Goal: Navigation & Orientation: Find specific page/section

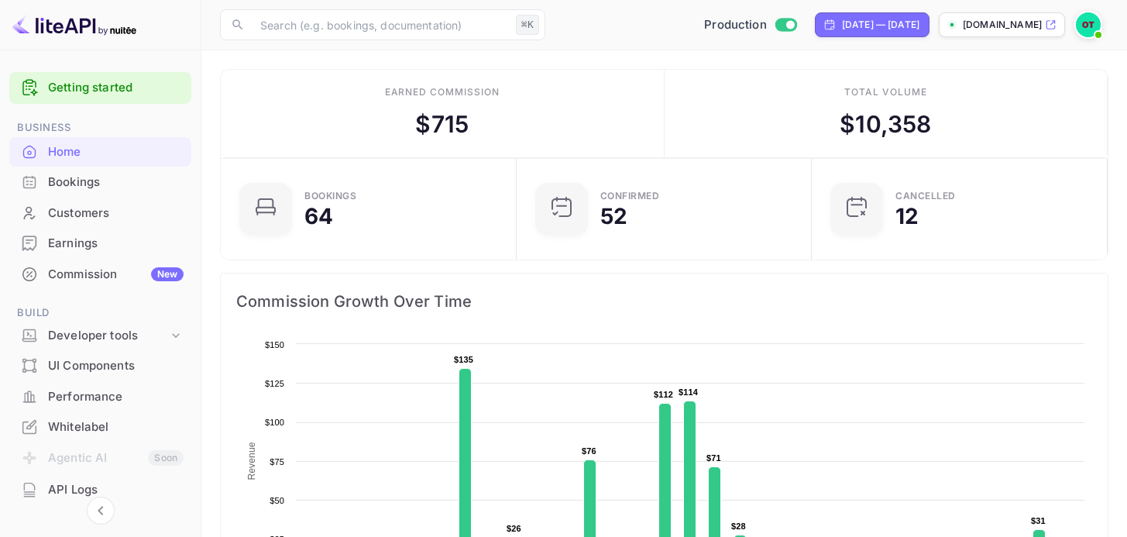
scroll to position [240, 0]
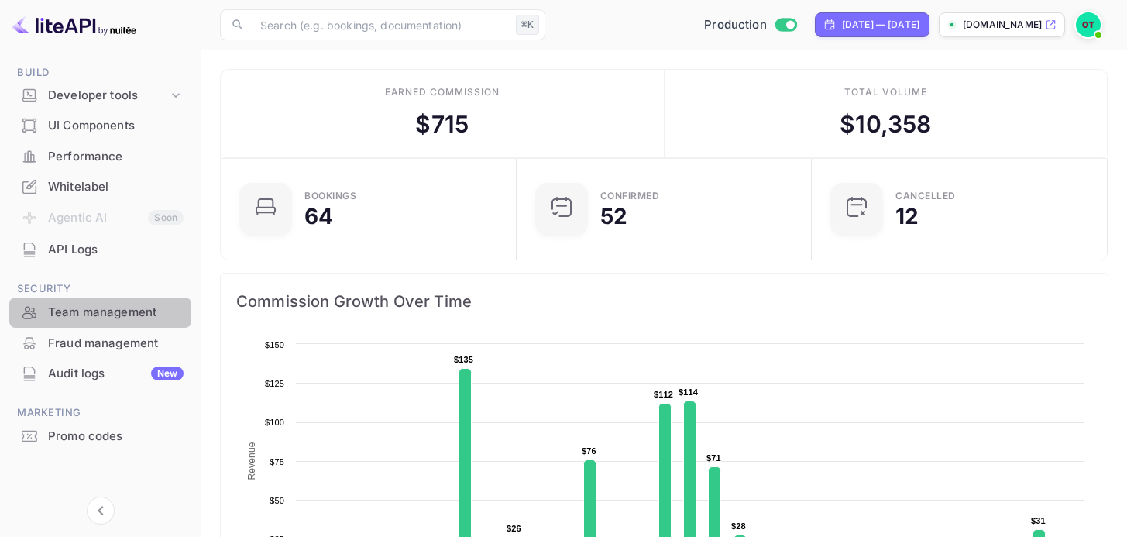
click at [105, 307] on div "Team management" at bounding box center [116, 313] width 136 height 18
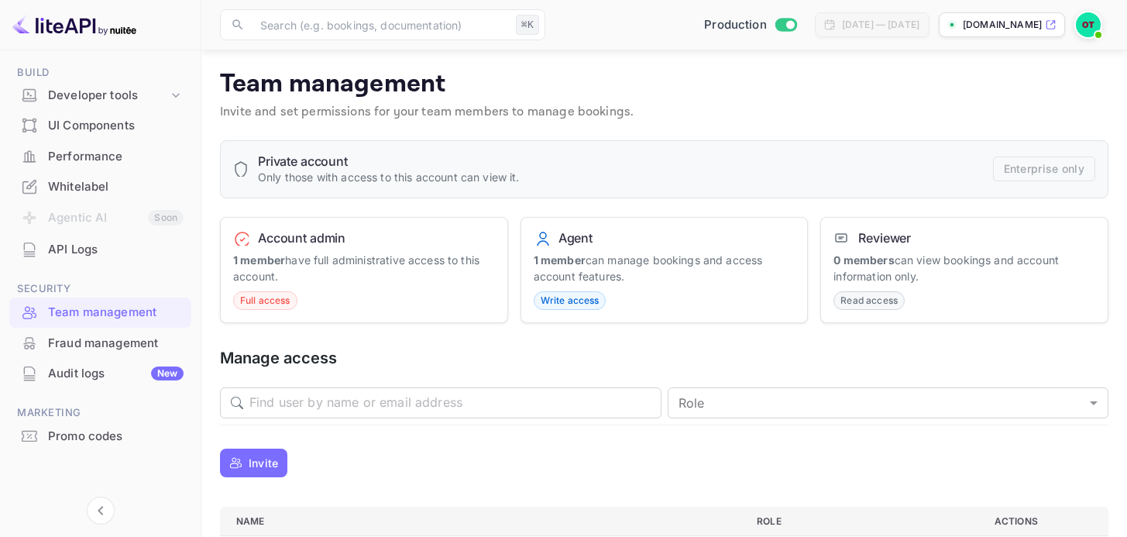
scroll to position [125, 0]
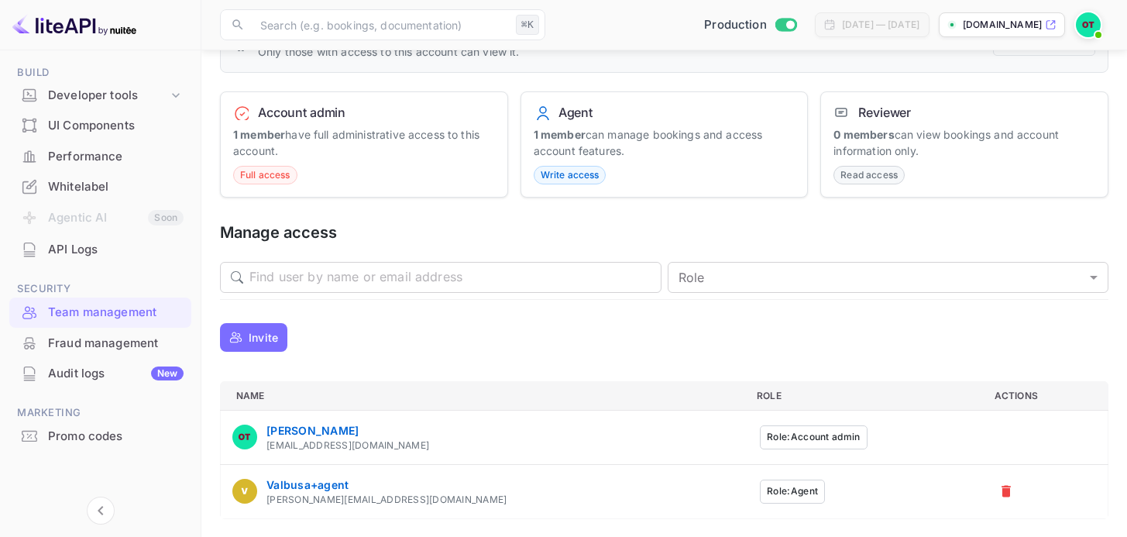
click at [105, 341] on div "Fraud management" at bounding box center [116, 344] width 136 height 18
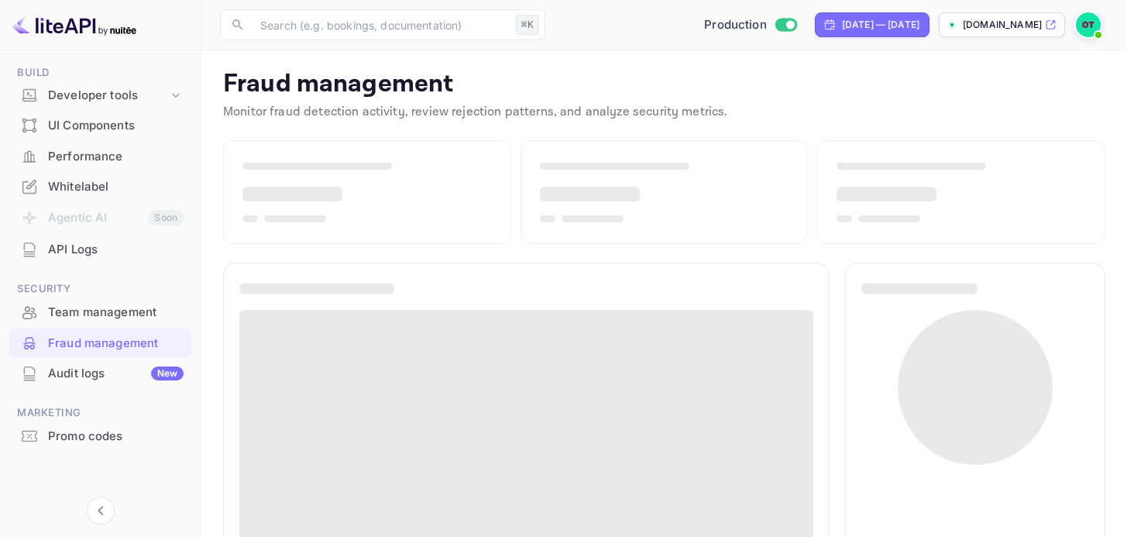
click at [90, 379] on div "Audit logs New" at bounding box center [116, 374] width 136 height 18
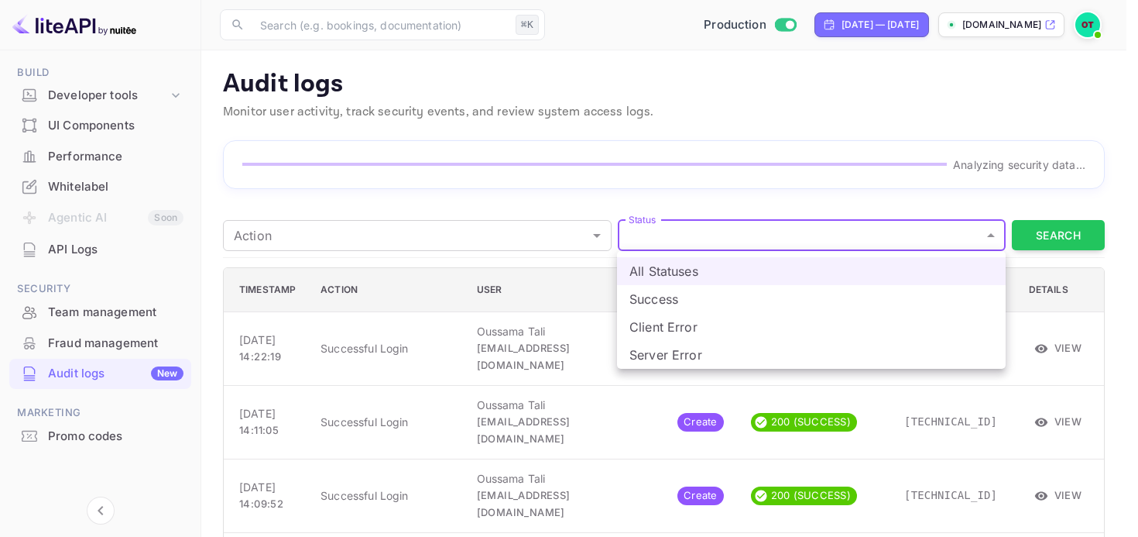
click at [503, 236] on div at bounding box center [569, 268] width 1138 height 537
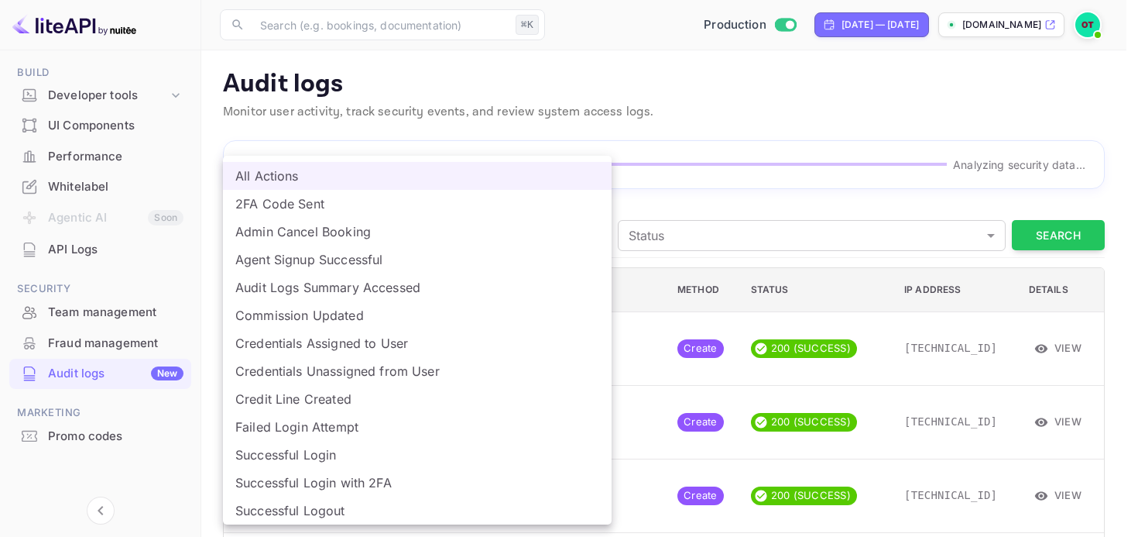
click at [652, 199] on div at bounding box center [569, 268] width 1138 height 537
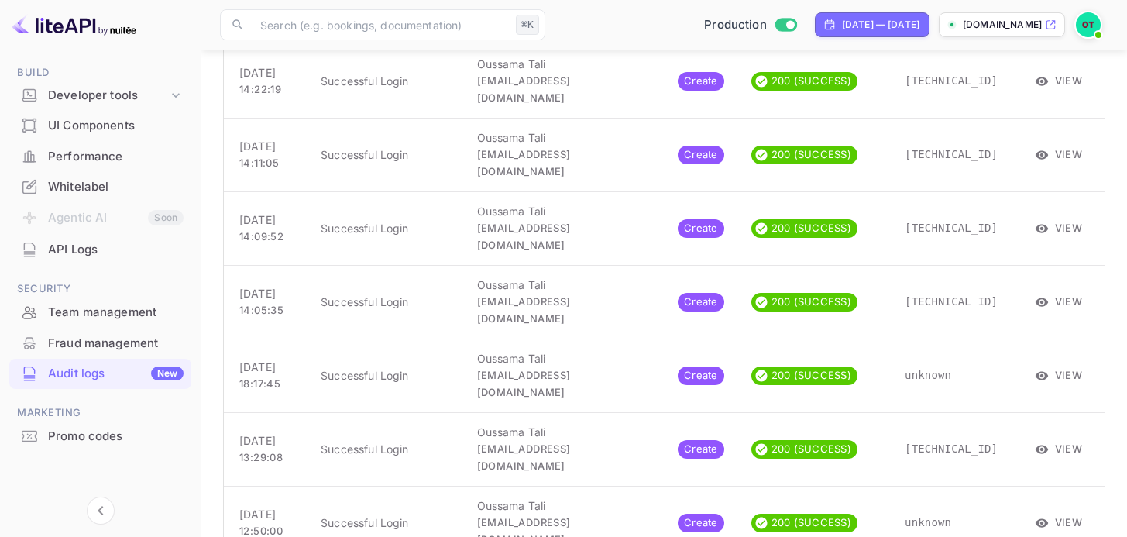
scroll to position [91, 0]
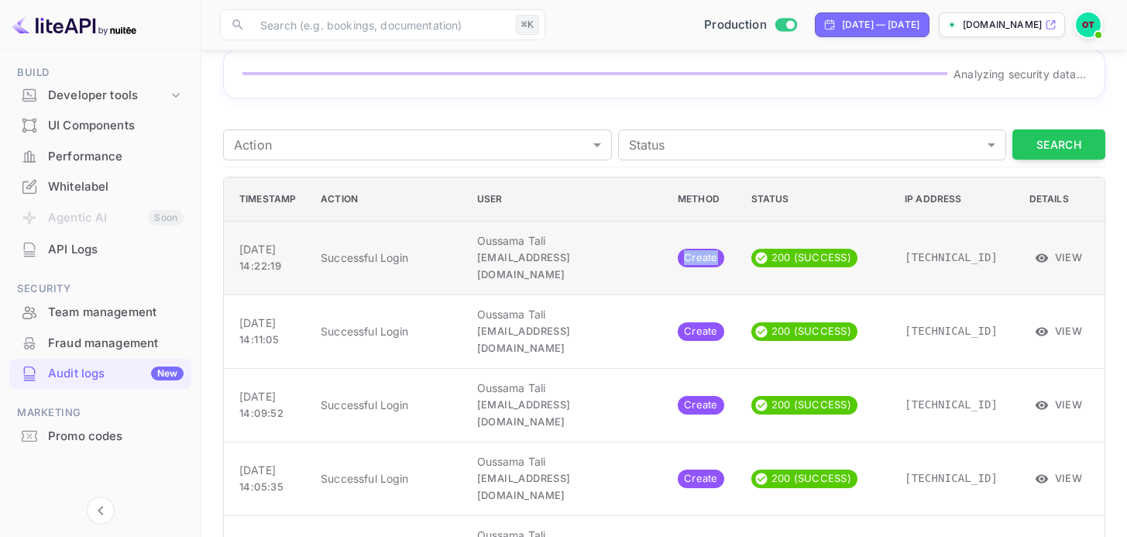
drag, startPoint x: 658, startPoint y: 249, endPoint x: 712, endPoint y: 248, distance: 54.2
click at [712, 248] on td "Create" at bounding box center [702, 258] width 74 height 74
click at [1051, 248] on button "View" at bounding box center [1059, 256] width 60 height 23
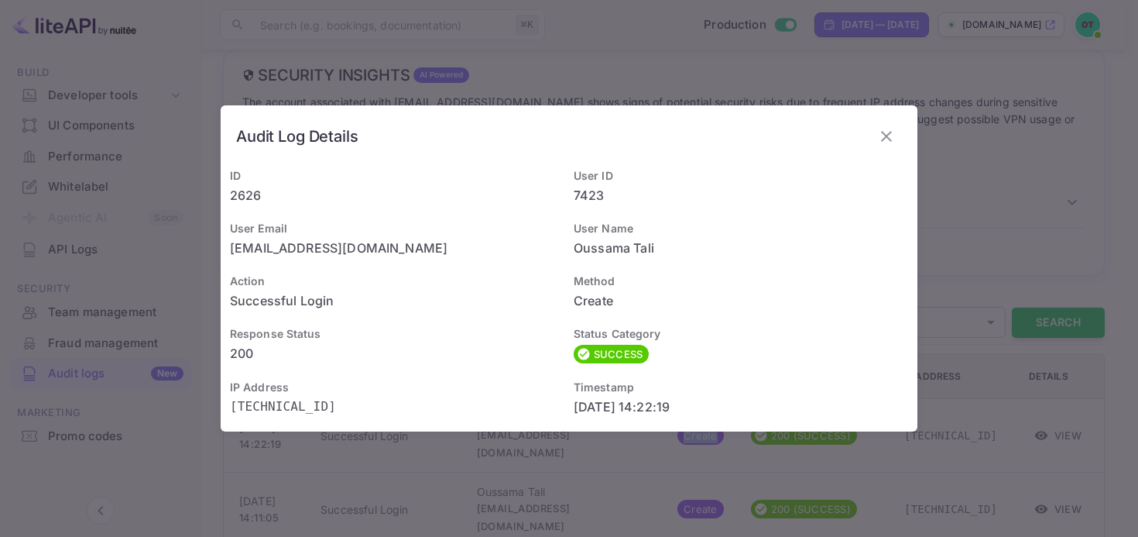
click at [892, 142] on icon "button" at bounding box center [886, 136] width 19 height 19
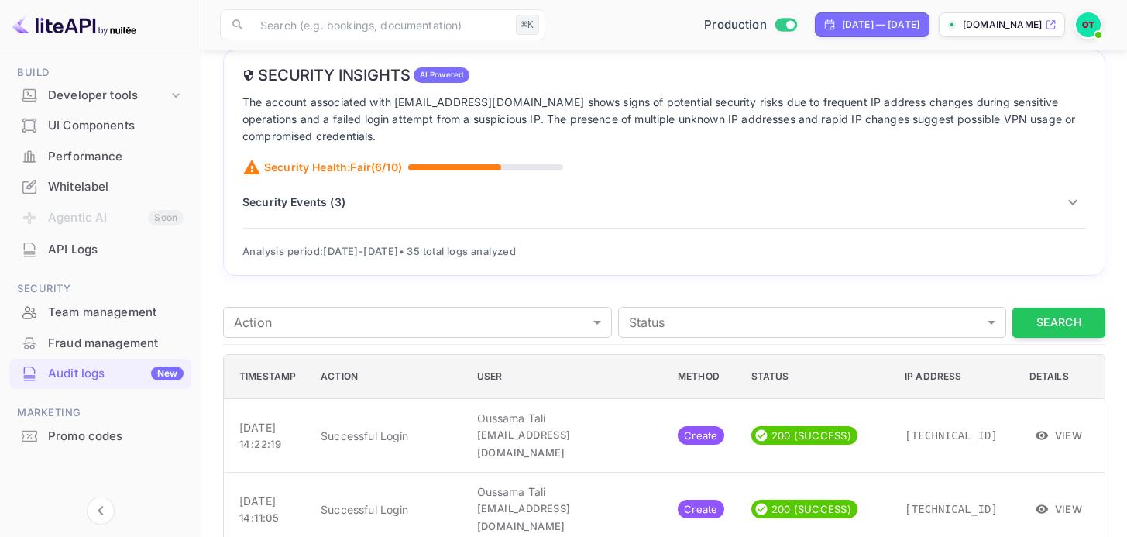
click at [734, 221] on div "Security Insights AI Powered The account associated with [EMAIL_ADDRESS][DOMAIN…" at bounding box center [664, 163] width 882 height 227
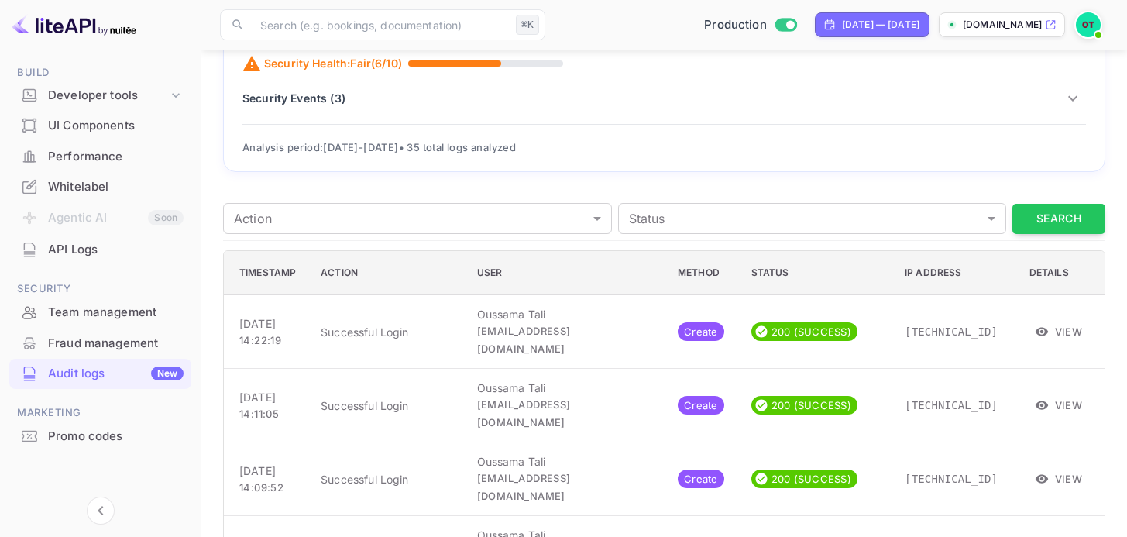
scroll to position [0, 0]
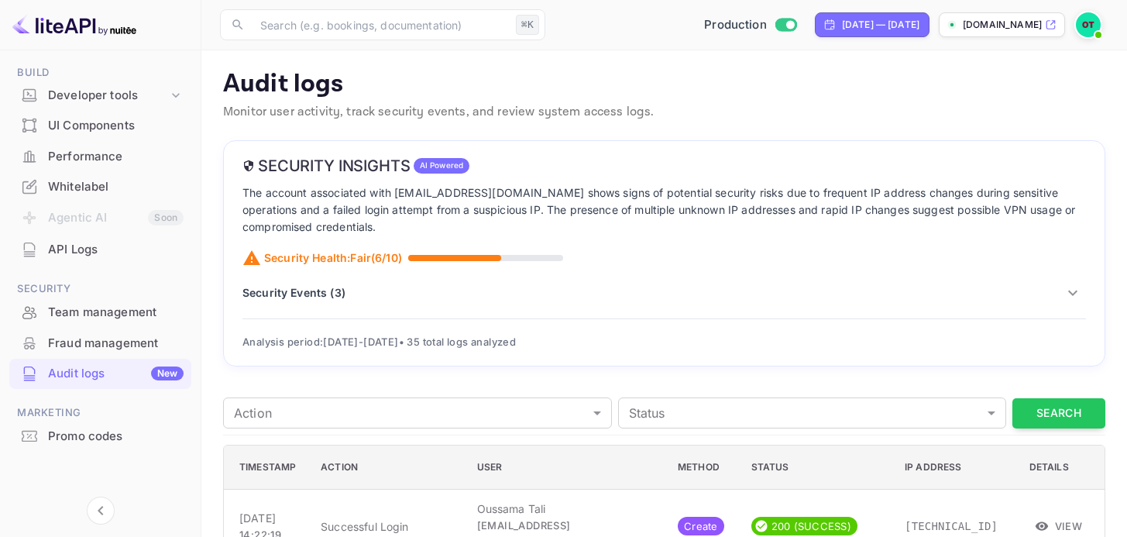
click at [87, 243] on div "API Logs" at bounding box center [116, 250] width 136 height 18
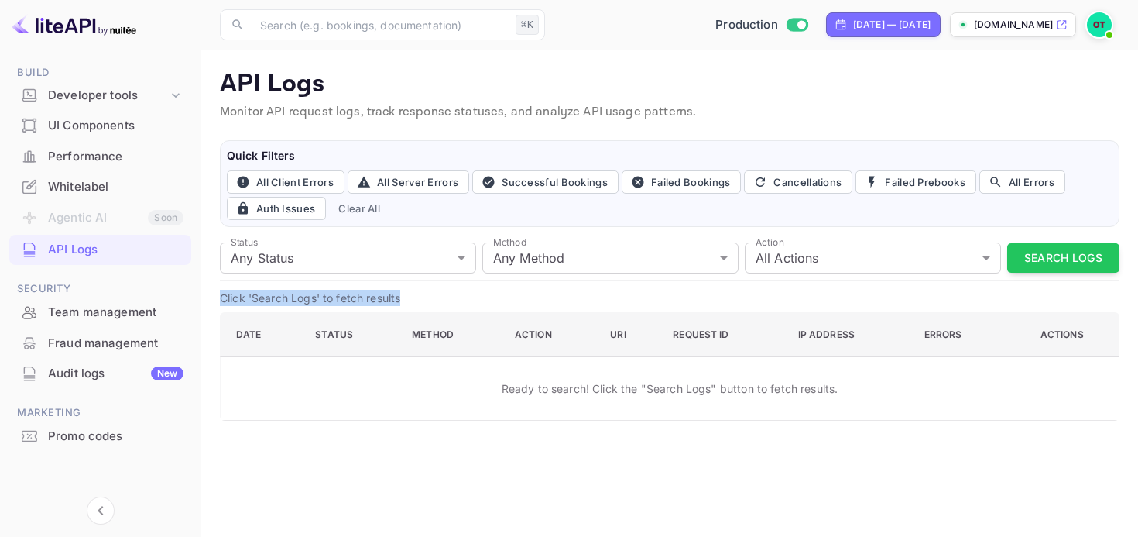
drag, startPoint x: 798, startPoint y: 430, endPoint x: 486, endPoint y: 236, distance: 366.6
click at [486, 236] on main "API Logs Monitor API request logs, track response statuses, and analyze API usa…" at bounding box center [669, 293] width 937 height 486
click at [486, 221] on div "Quick Filters All Client Errors All Server Errors Successful Bookings Failed Bo…" at bounding box center [670, 183] width 900 height 87
click at [80, 382] on div "Audit logs New" at bounding box center [100, 374] width 182 height 30
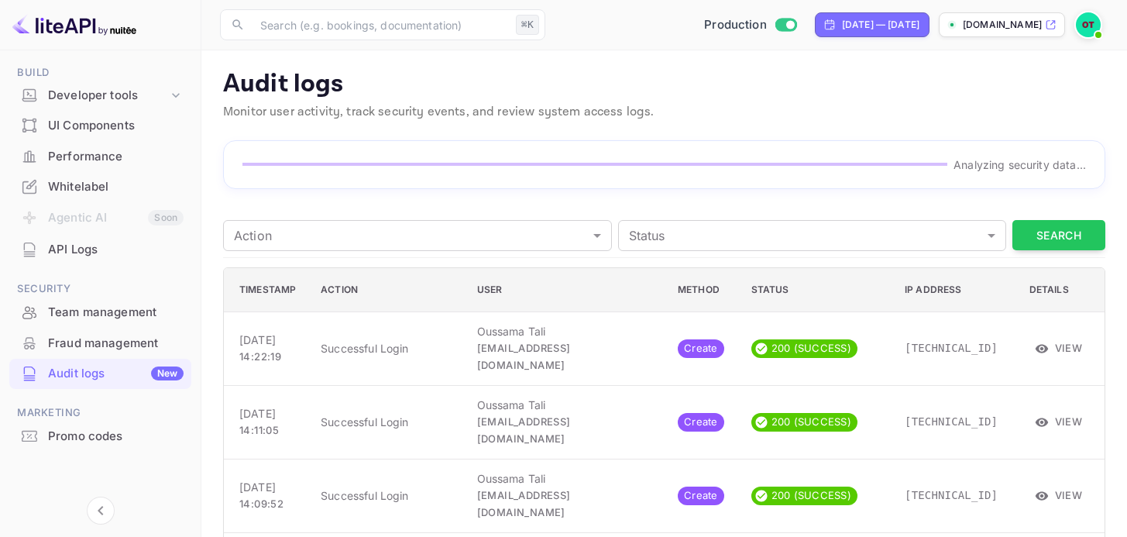
click at [91, 251] on div "API Logs" at bounding box center [116, 250] width 136 height 18
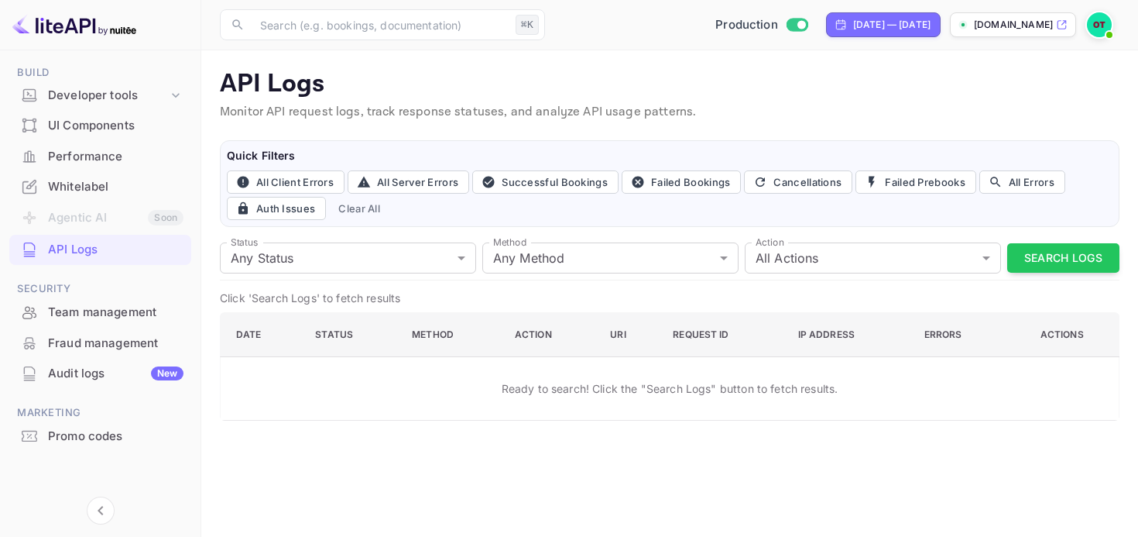
click at [102, 377] on div "Audit logs New" at bounding box center [116, 374] width 136 height 18
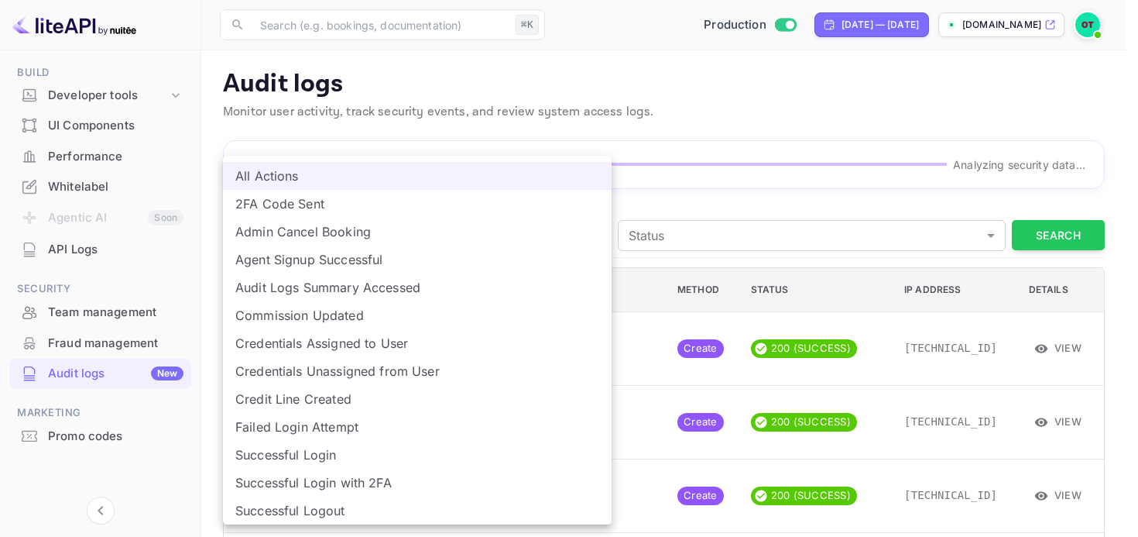
drag, startPoint x: 762, startPoint y: 200, endPoint x: 710, endPoint y: 200, distance: 51.9
click at [763, 197] on div at bounding box center [569, 268] width 1138 height 537
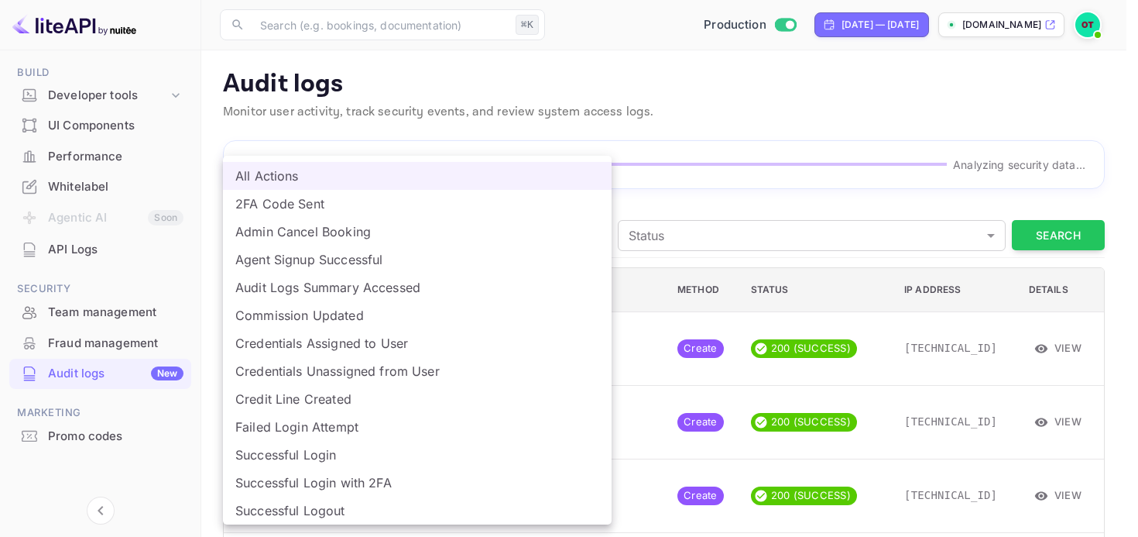
drag, startPoint x: 736, startPoint y: 201, endPoint x: 717, endPoint y: 202, distance: 19.4
click at [736, 201] on div at bounding box center [569, 268] width 1138 height 537
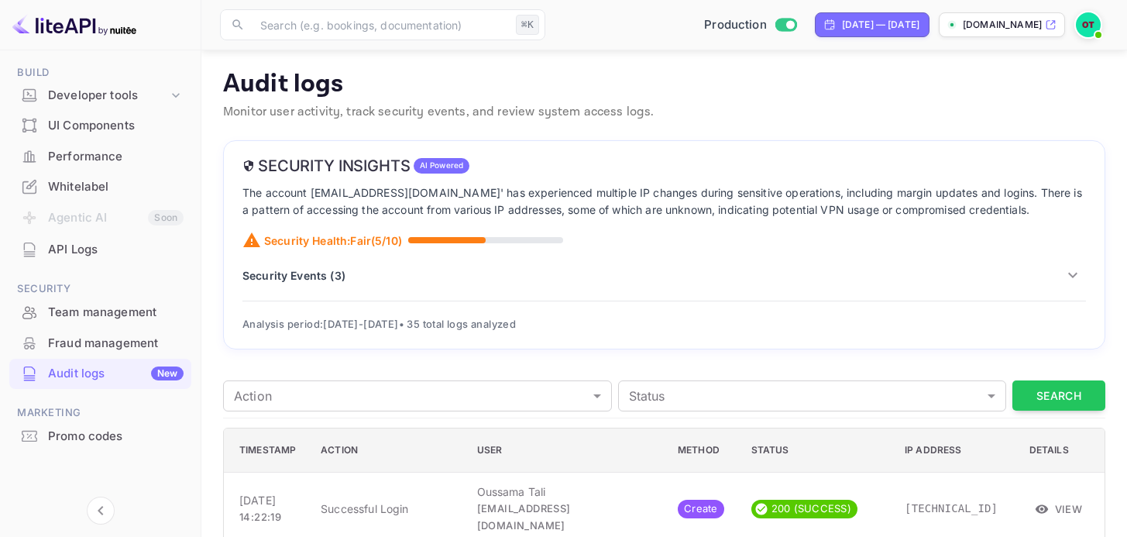
scroll to position [173, 0]
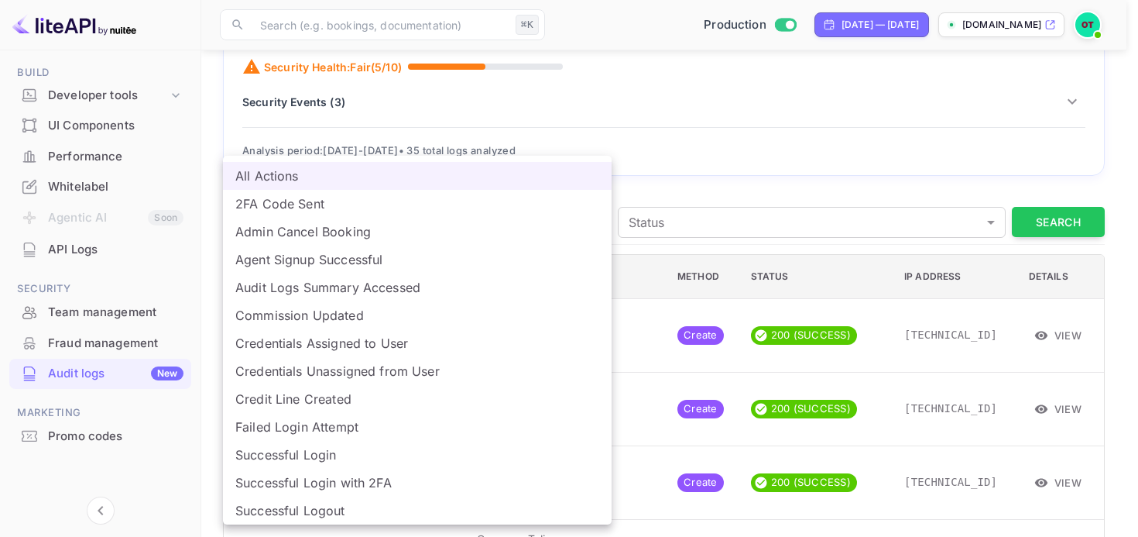
click at [660, 183] on div at bounding box center [569, 268] width 1138 height 537
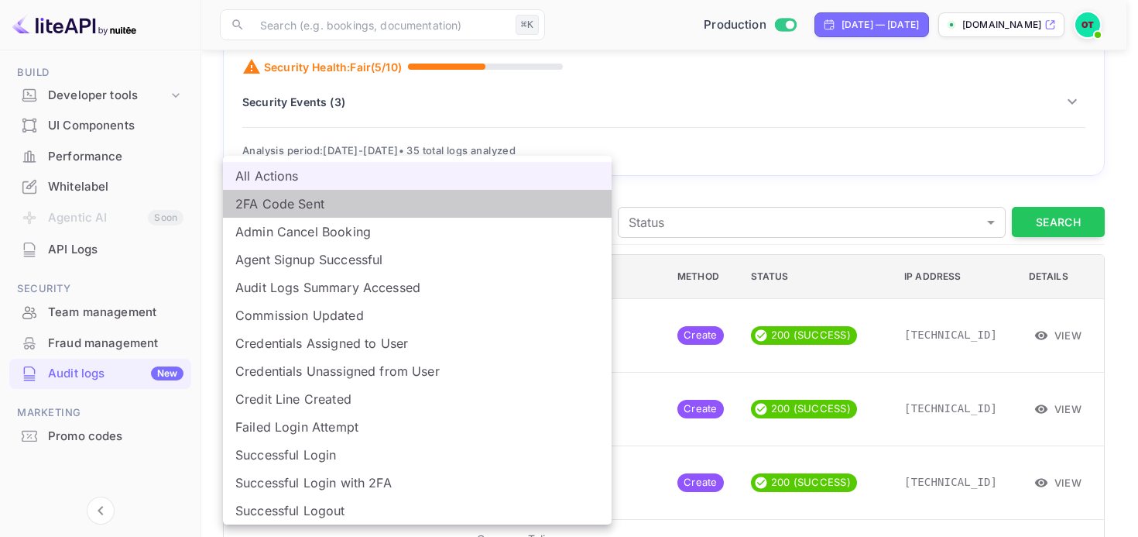
click at [300, 204] on li "2FA Code Sent" at bounding box center [417, 204] width 389 height 28
type input "login_2fa_code_sent"
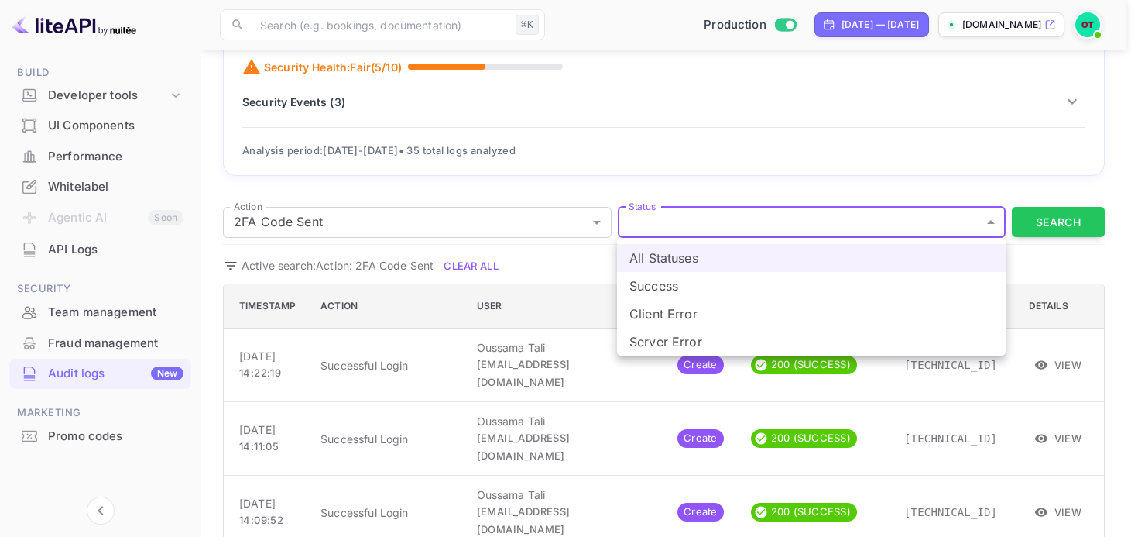
click at [675, 298] on li "Success" at bounding box center [811, 286] width 389 height 28
type input "SUCCESS"
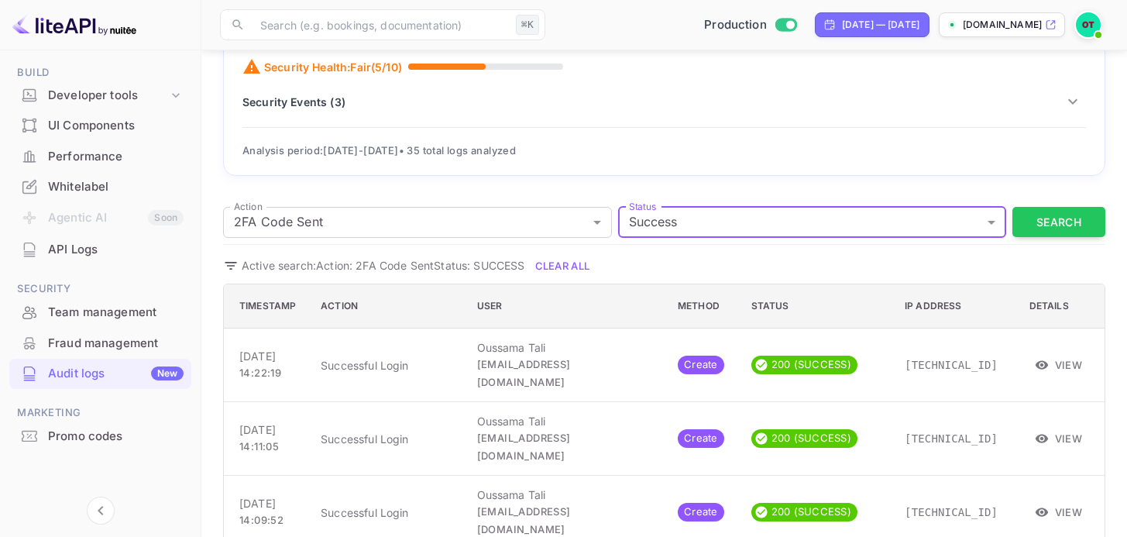
click at [674, 263] on div "Active search: Action: 2FA Code Sent Status: SUCCESS Clear All" at bounding box center [664, 265] width 882 height 23
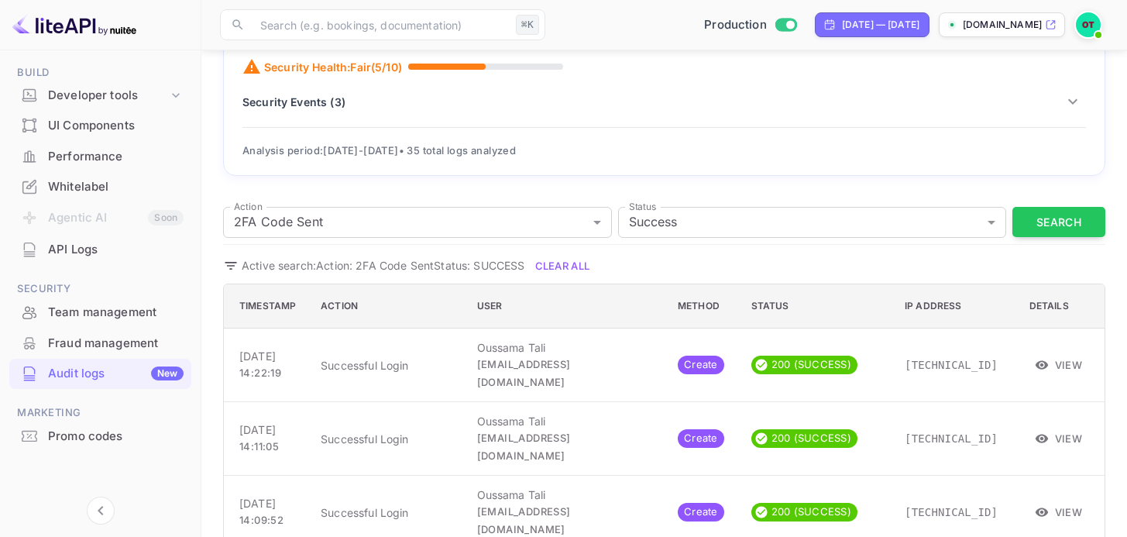
click at [123, 256] on div "API Logs" at bounding box center [116, 250] width 136 height 18
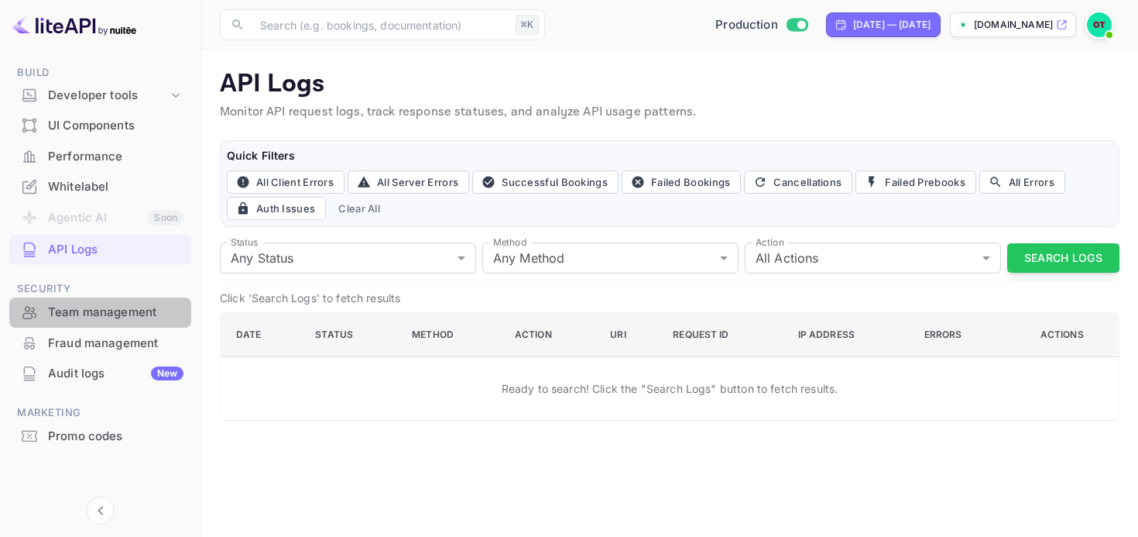
click at [100, 320] on div "Team management" at bounding box center [116, 313] width 136 height 18
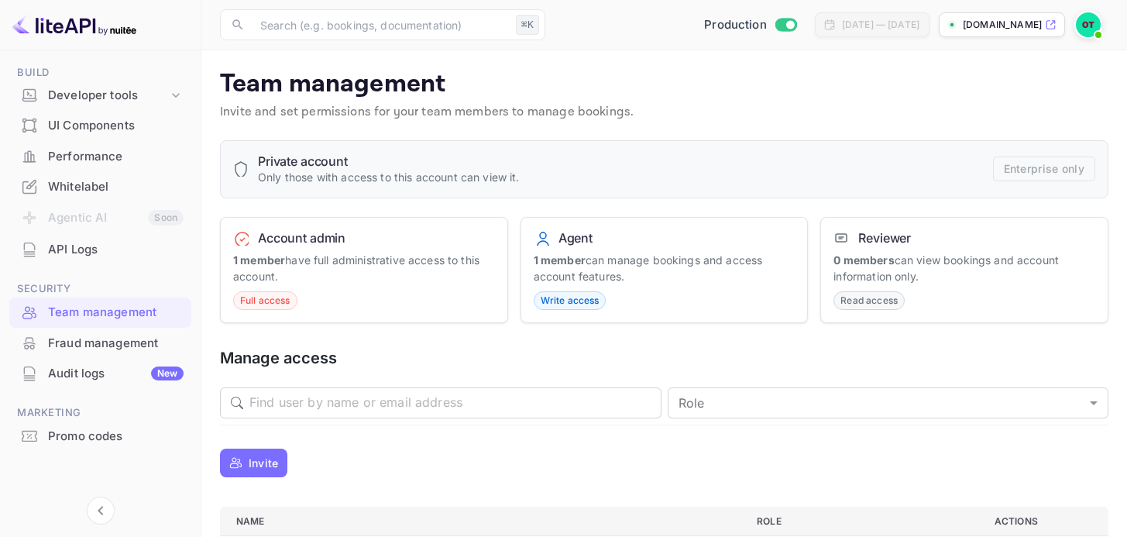
scroll to position [125, 0]
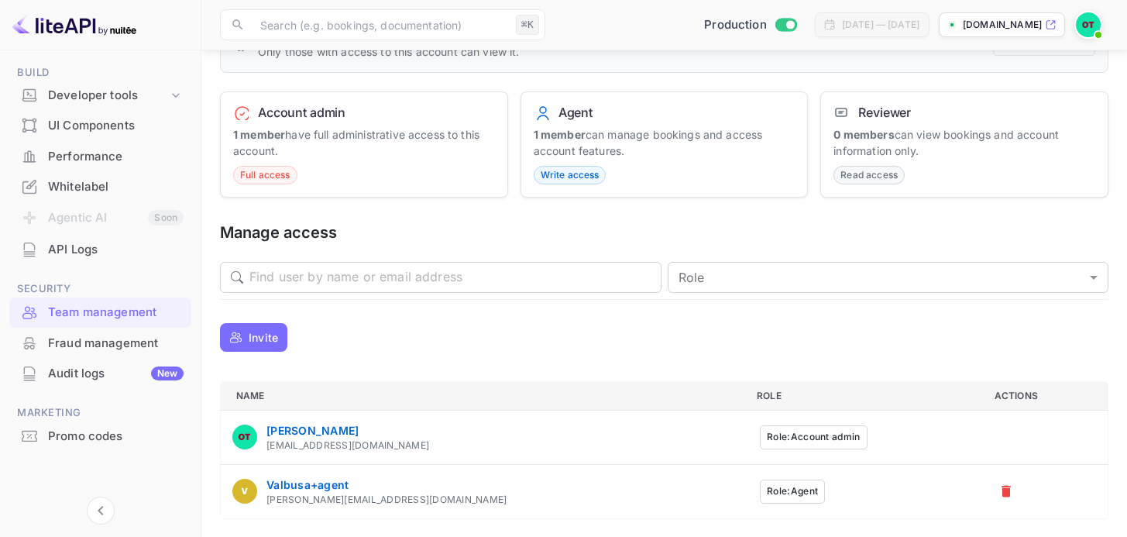
drag, startPoint x: 290, startPoint y: 360, endPoint x: 252, endPoint y: 304, distance: 68.5
click at [252, 304] on div "Private account Only those with access to this account can view it. Enterprise …" at bounding box center [664, 267] width 888 height 504
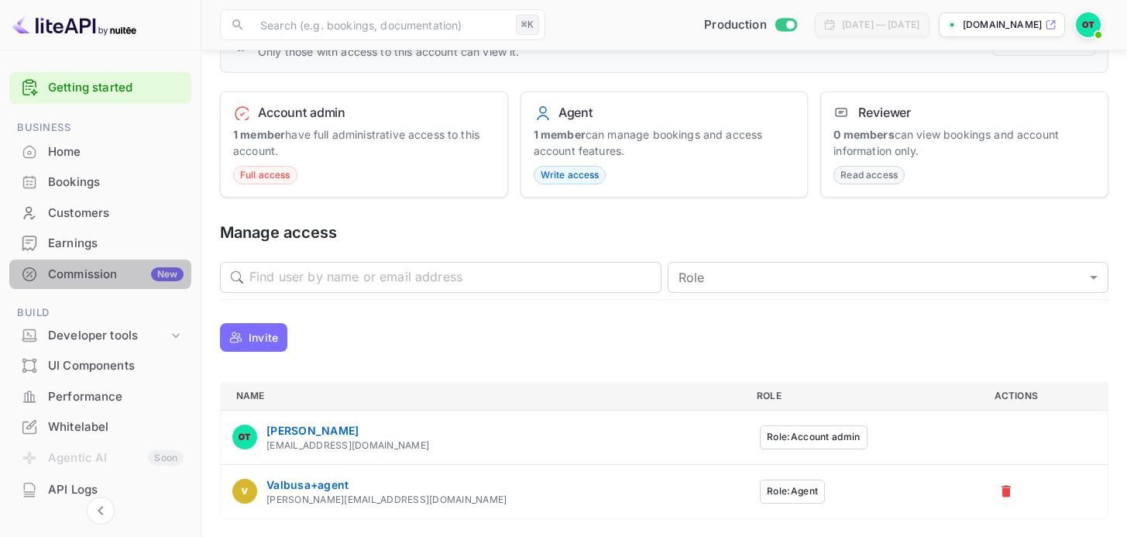
click at [94, 264] on div "Commission New" at bounding box center [100, 274] width 182 height 30
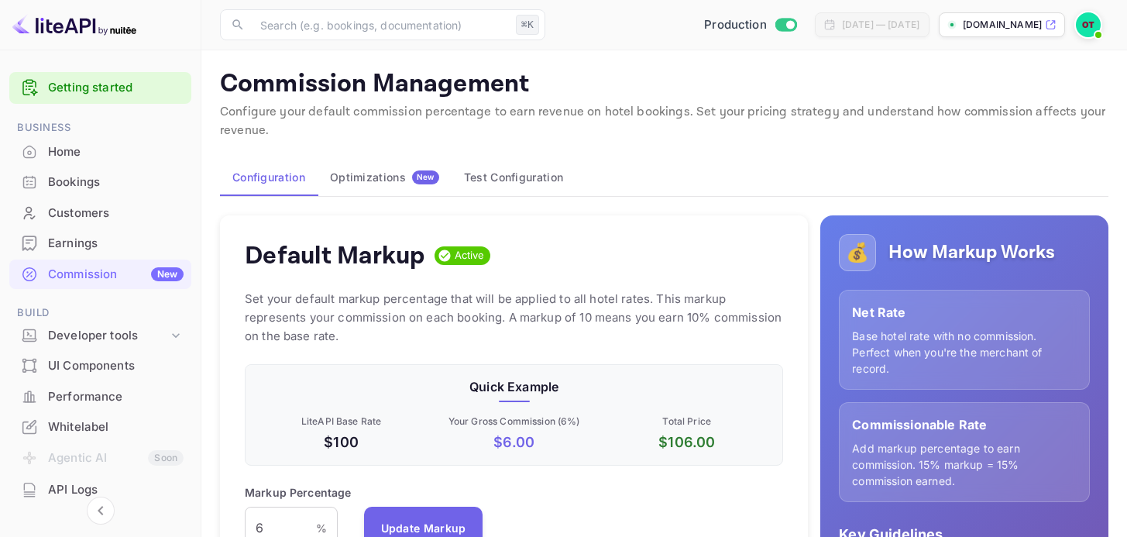
scroll to position [263, 527]
click at [417, 174] on span "New" at bounding box center [425, 177] width 27 height 10
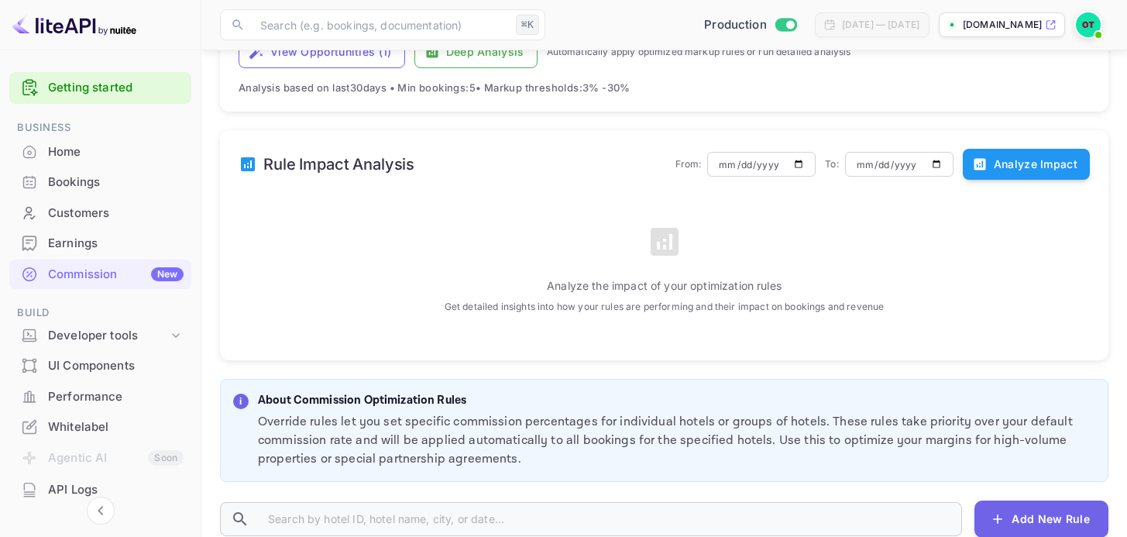
scroll to position [343, 0]
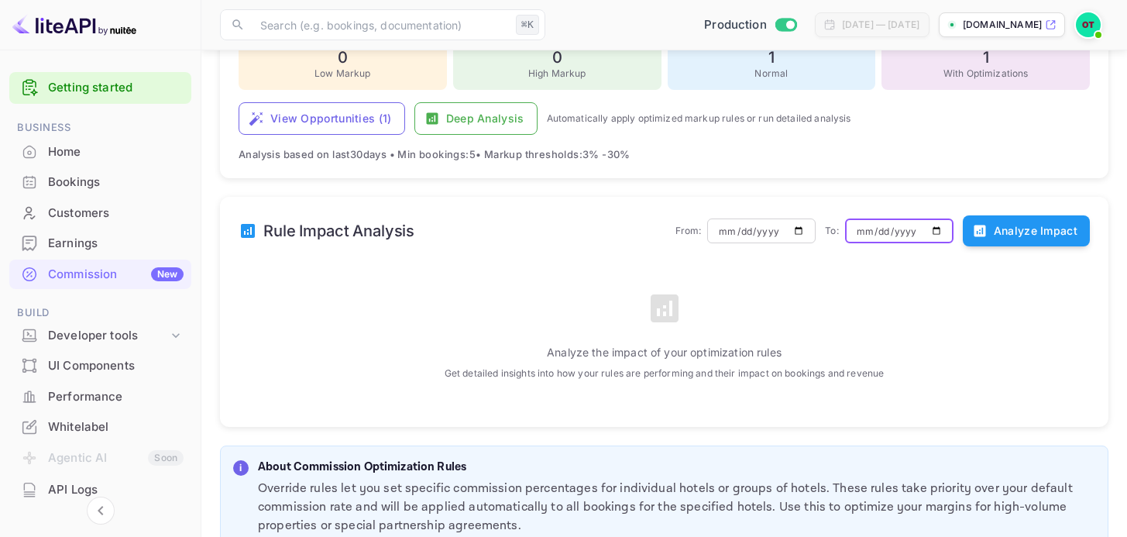
click at [883, 231] on input "[DATE]" at bounding box center [899, 231] width 108 height 26
click at [928, 168] on div "Optimization Opportunities Analysis Period: 30 days 30 ​ We analyzed 1 hotels a…" at bounding box center [664, 66] width 888 height 226
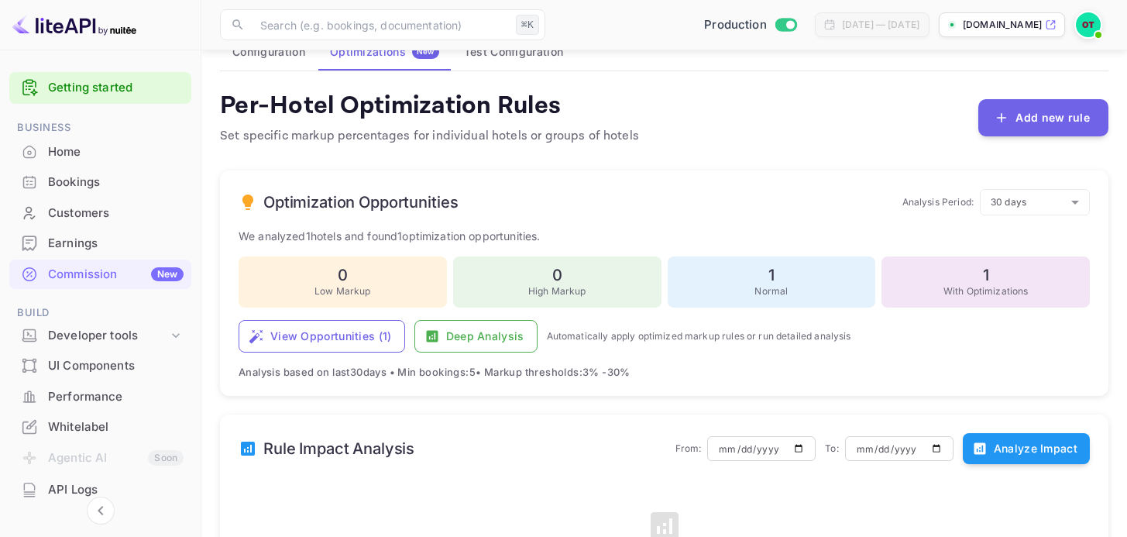
scroll to position [0, 0]
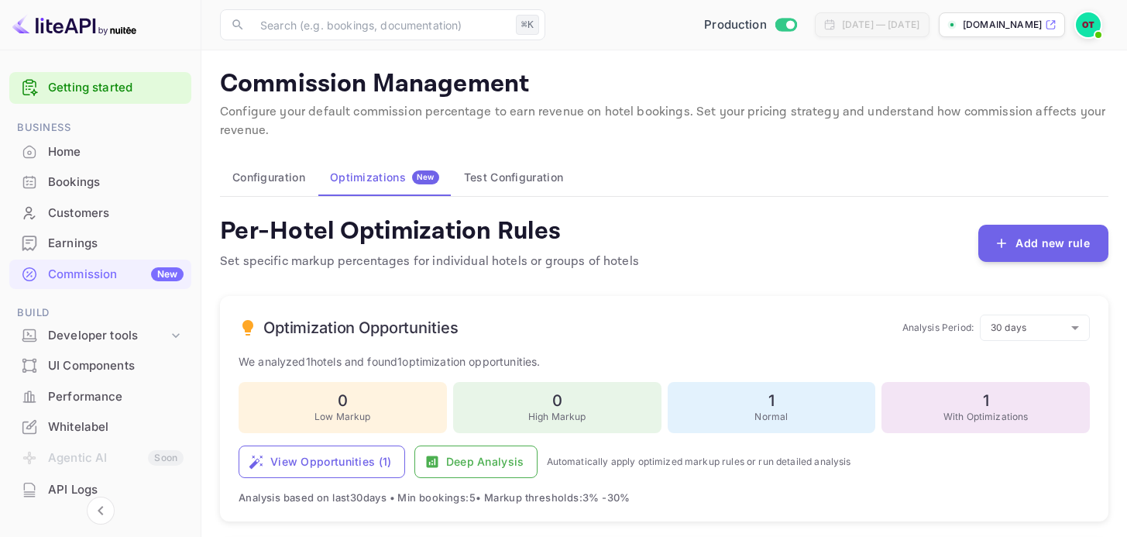
click at [864, 81] on p "Commission Management" at bounding box center [664, 84] width 888 height 31
click at [1090, 33] on span at bounding box center [1097, 34] width 15 height 15
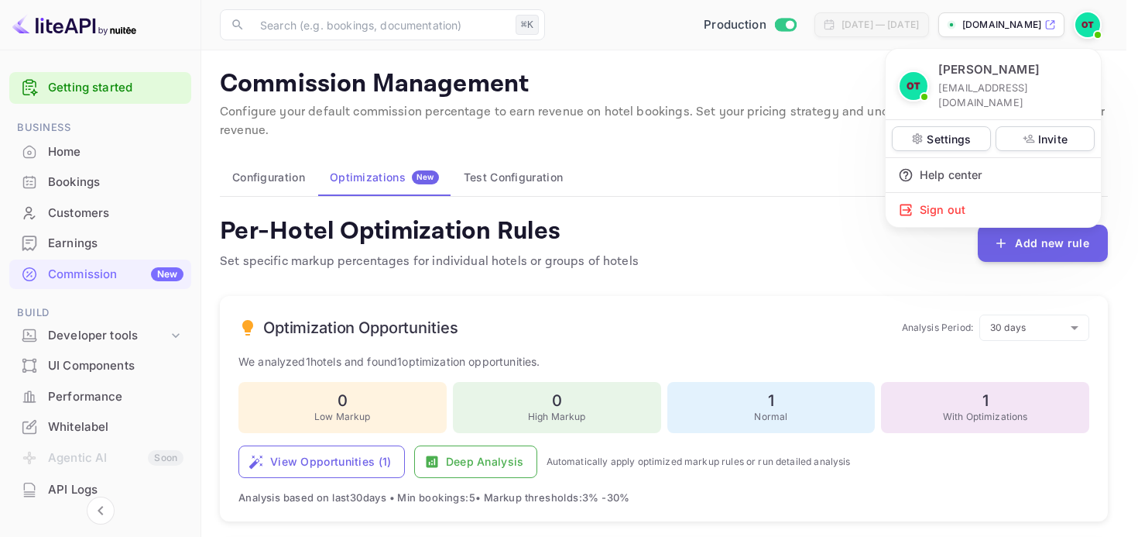
click at [671, 120] on div at bounding box center [569, 268] width 1138 height 537
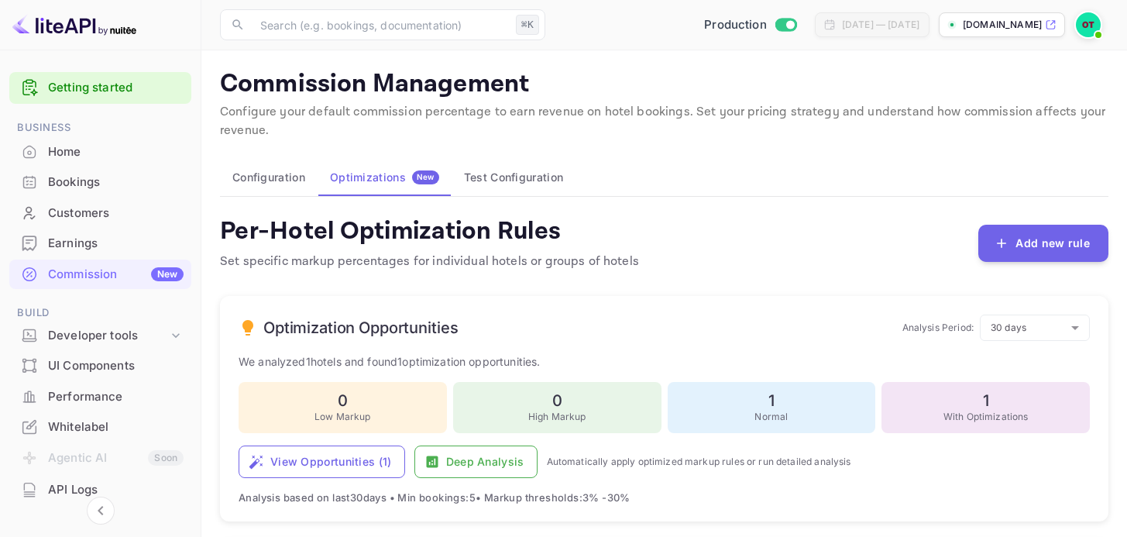
click at [290, 186] on button "Configuration" at bounding box center [269, 177] width 98 height 37
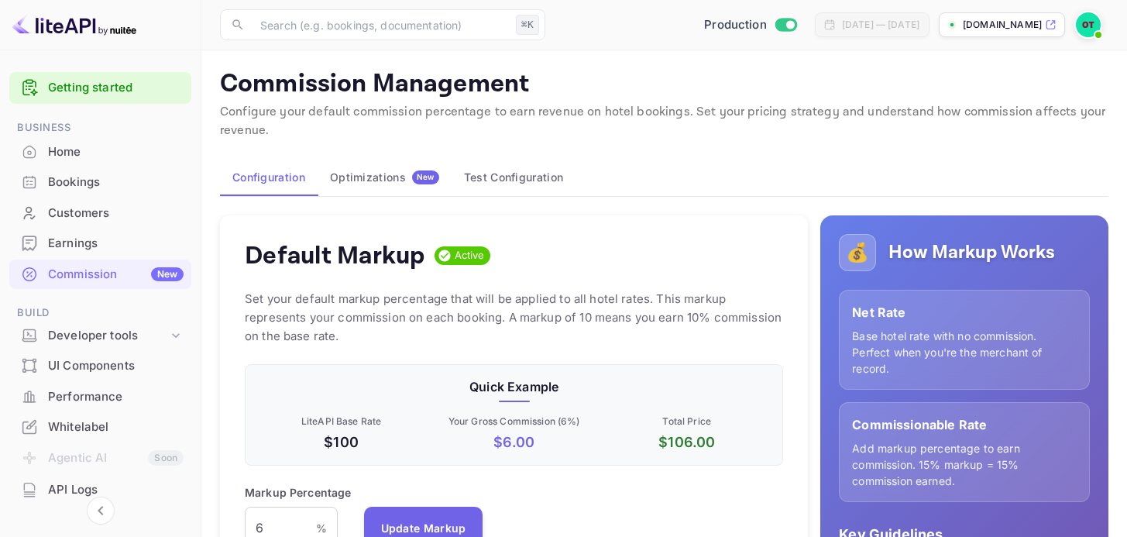
scroll to position [263, 527]
click at [108, 158] on div "Home" at bounding box center [116, 152] width 136 height 18
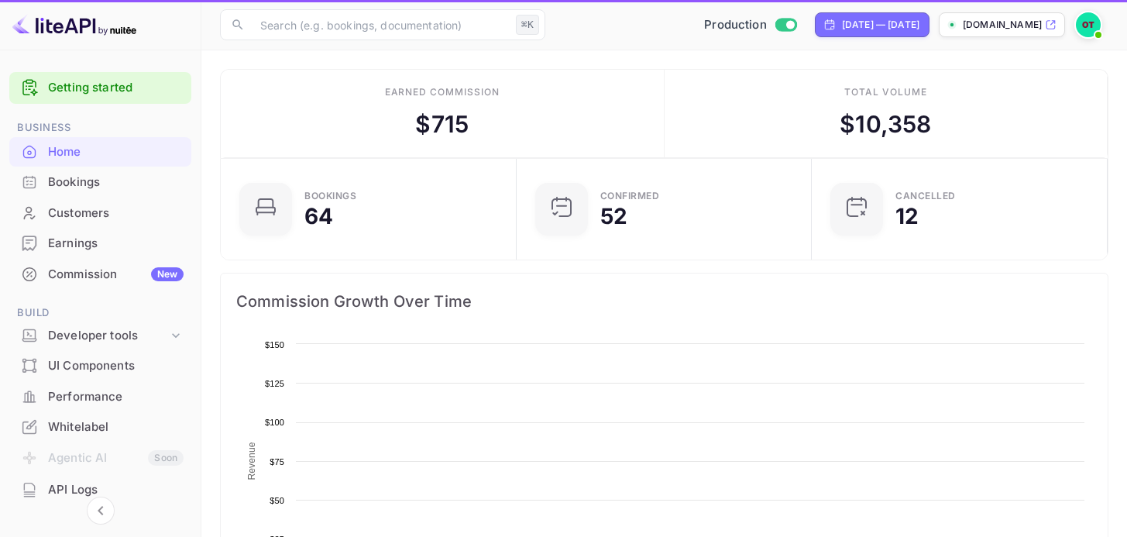
scroll to position [240, 275]
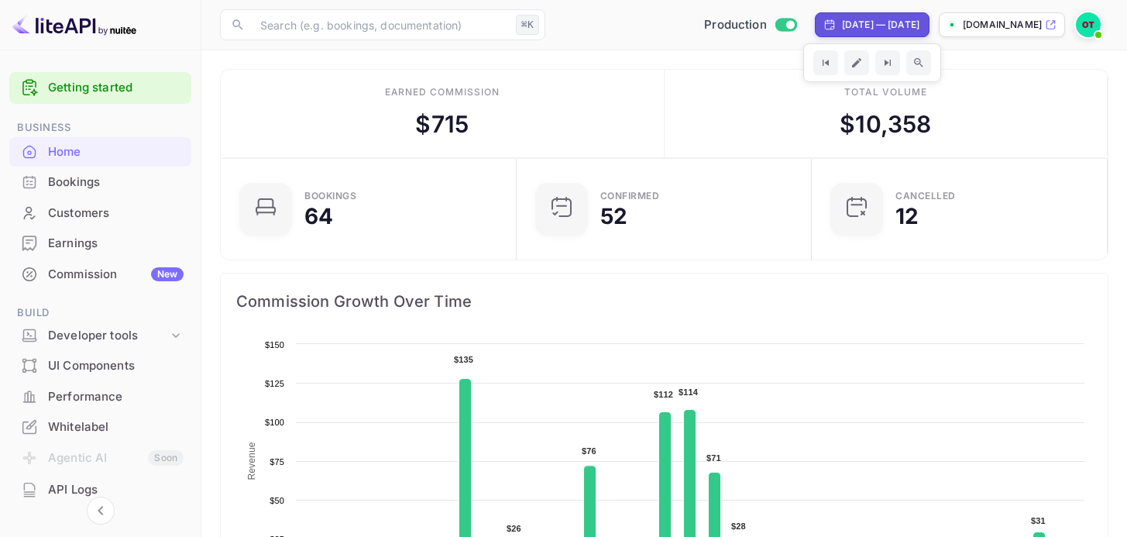
click at [857, 19] on div "[DATE] — [DATE]" at bounding box center [880, 25] width 77 height 14
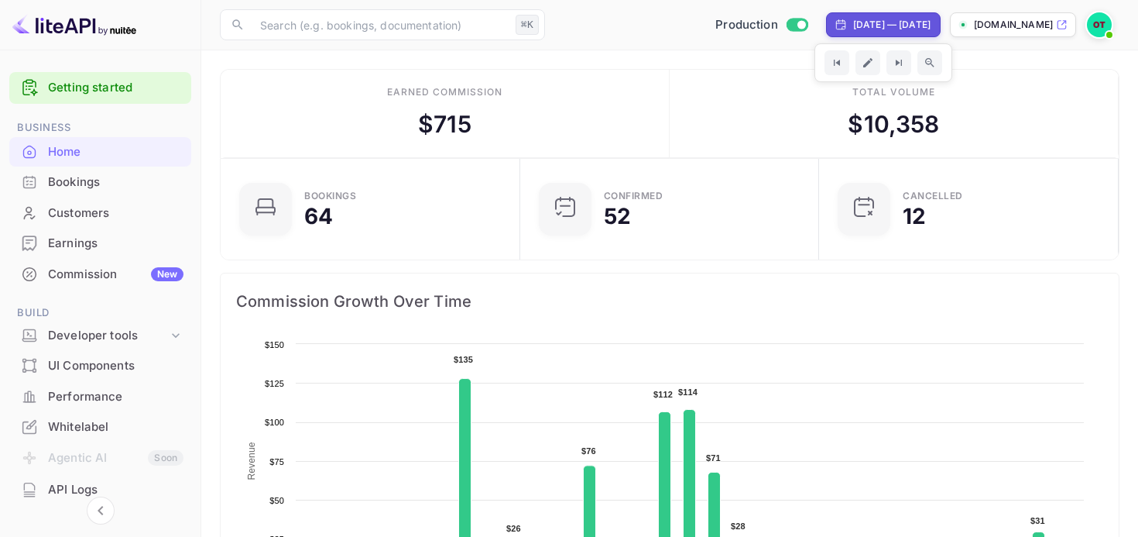
select select "7"
select select "2025"
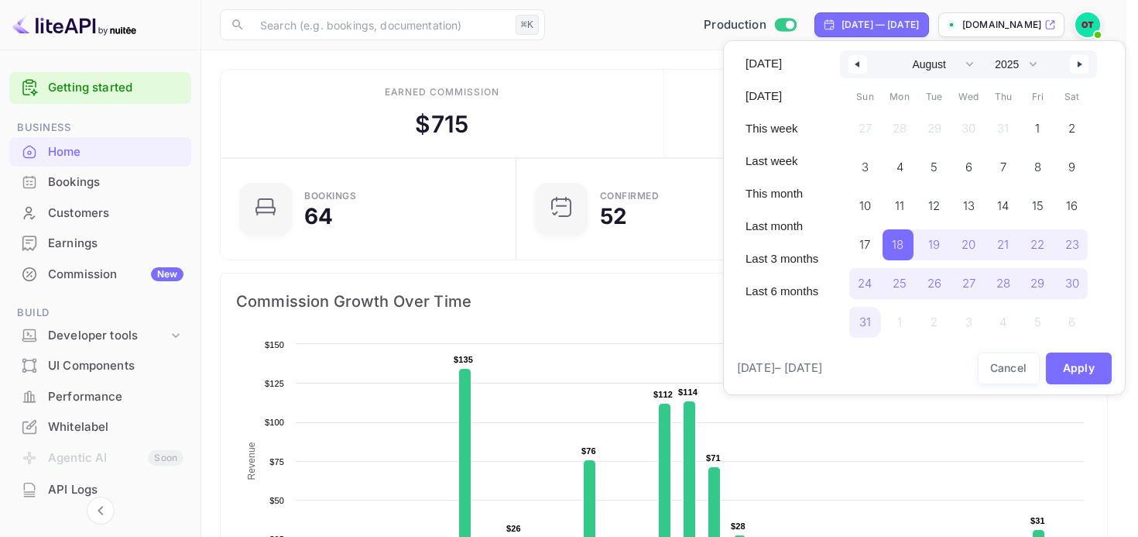
click at [91, 187] on div at bounding box center [569, 268] width 1138 height 537
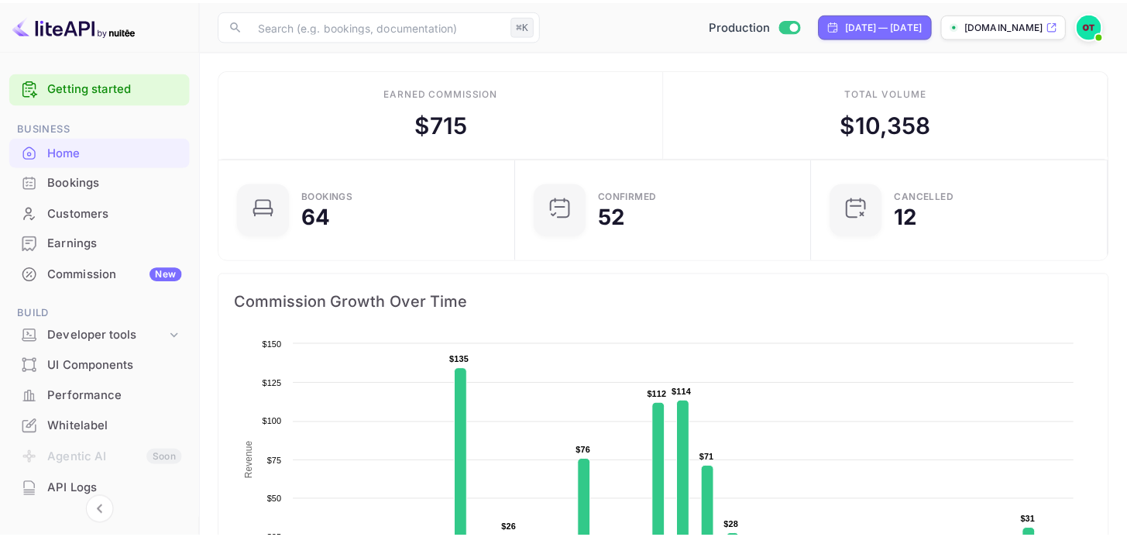
scroll to position [12, 12]
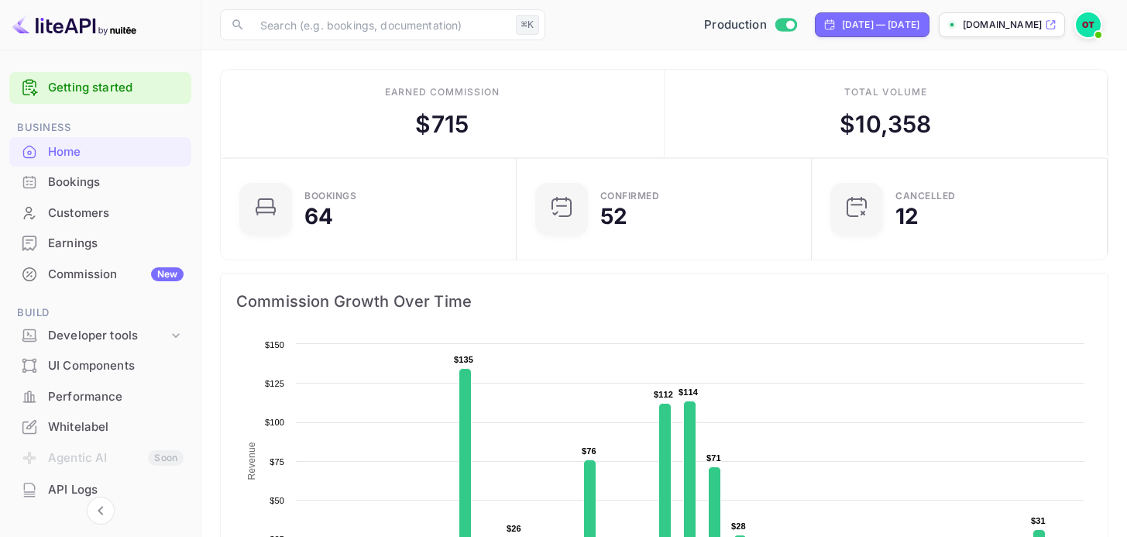
click at [98, 182] on div "[DATE] [DATE] This week Last week This month Last month Last 3 months Last 6 mo…" at bounding box center [563, 268] width 1127 height 537
click at [77, 241] on div "Earnings" at bounding box center [116, 244] width 136 height 18
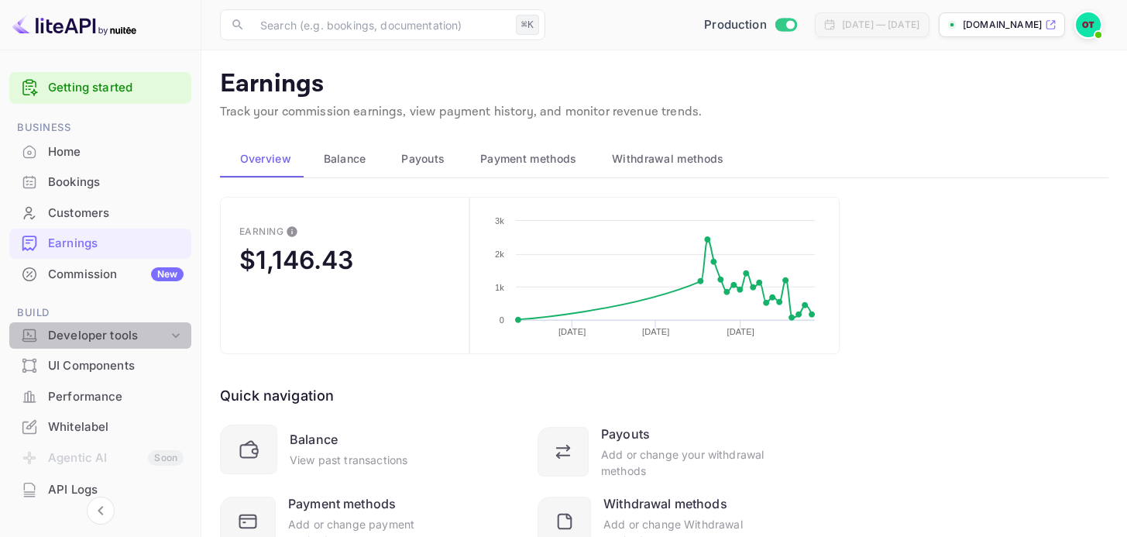
click at [105, 328] on div "Developer tools" at bounding box center [108, 336] width 120 height 18
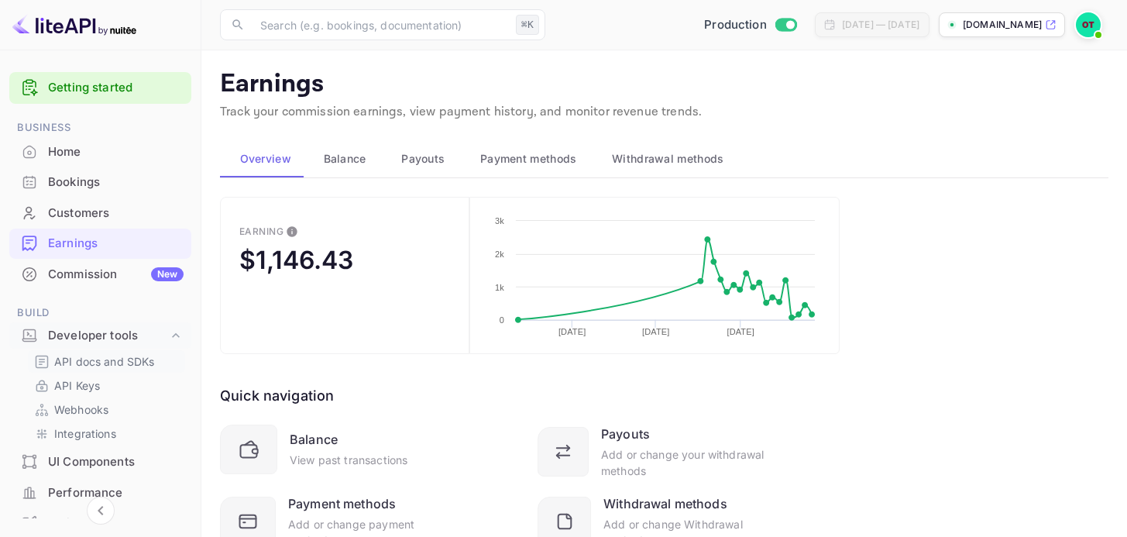
click at [83, 365] on p "API docs and SDKs" at bounding box center [104, 361] width 101 height 16
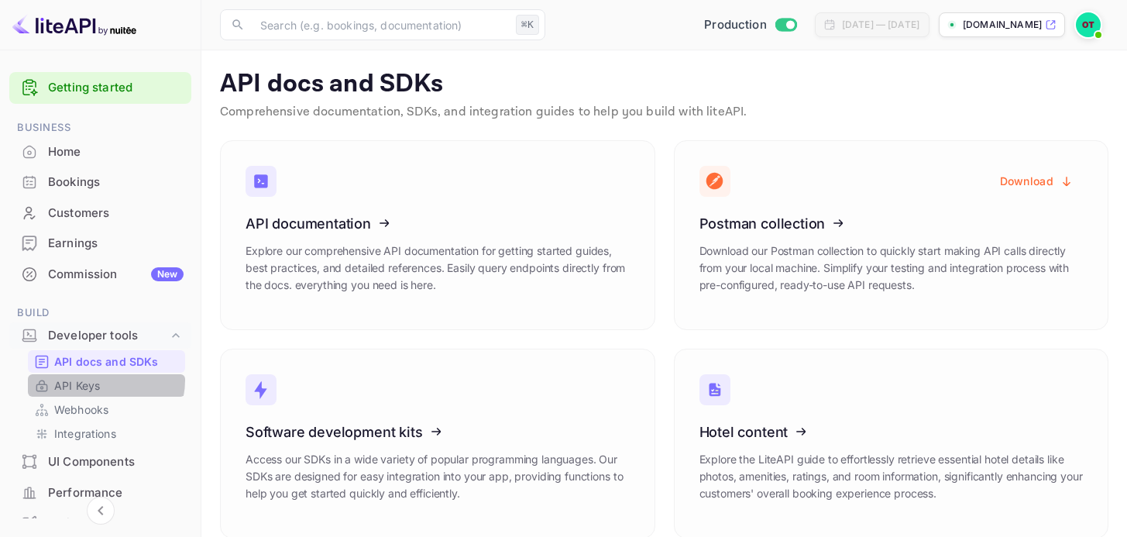
click at [102, 379] on link "API Keys" at bounding box center [106, 385] width 145 height 16
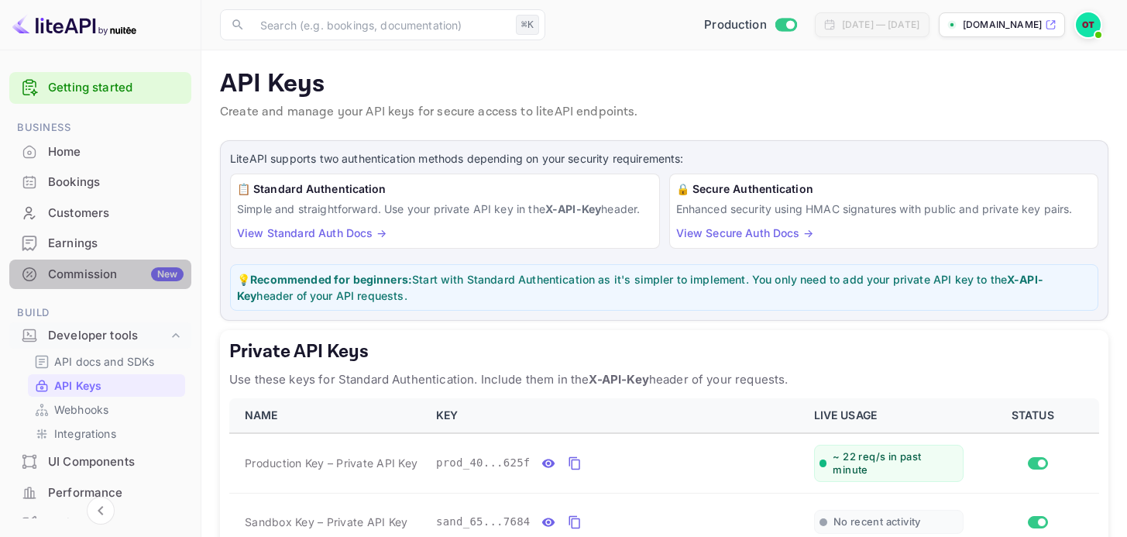
click at [117, 272] on div "Commission New" at bounding box center [116, 275] width 136 height 18
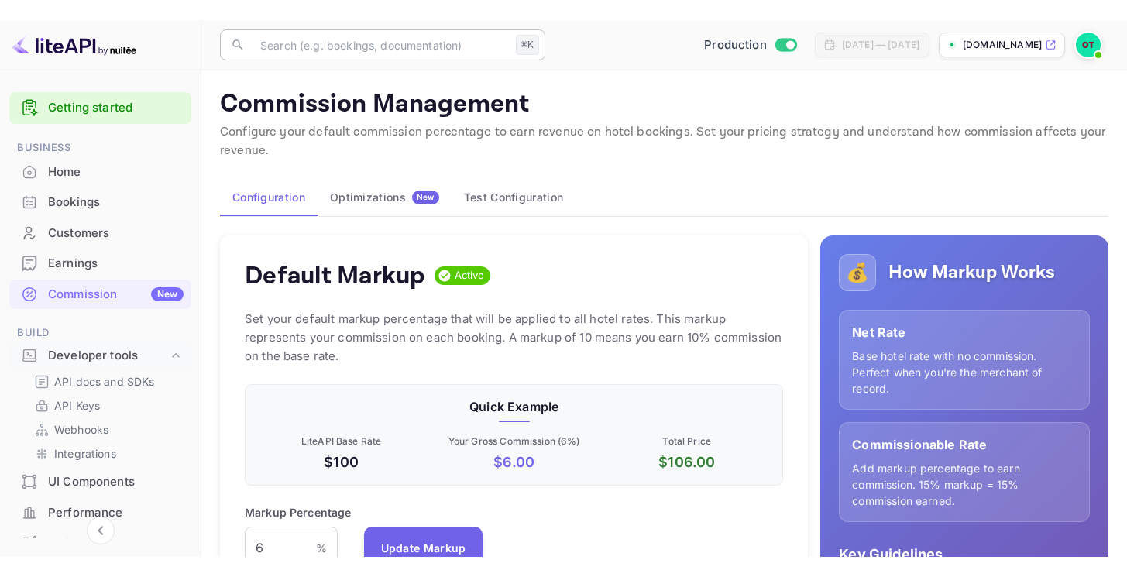
scroll to position [263, 527]
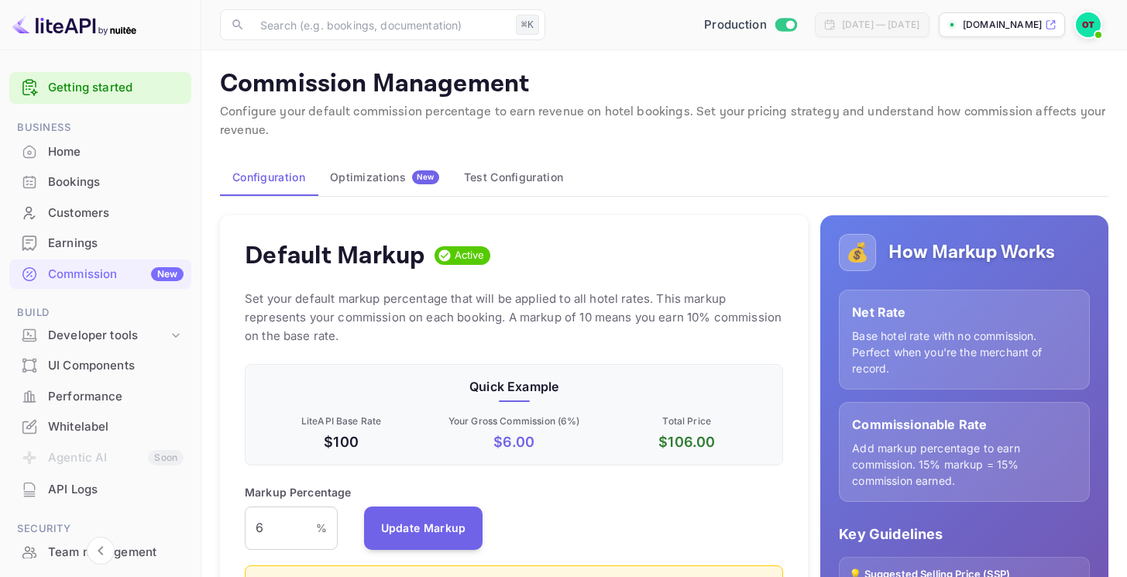
scroll to position [263, 527]
click at [101, 149] on div "Home" at bounding box center [116, 152] width 136 height 18
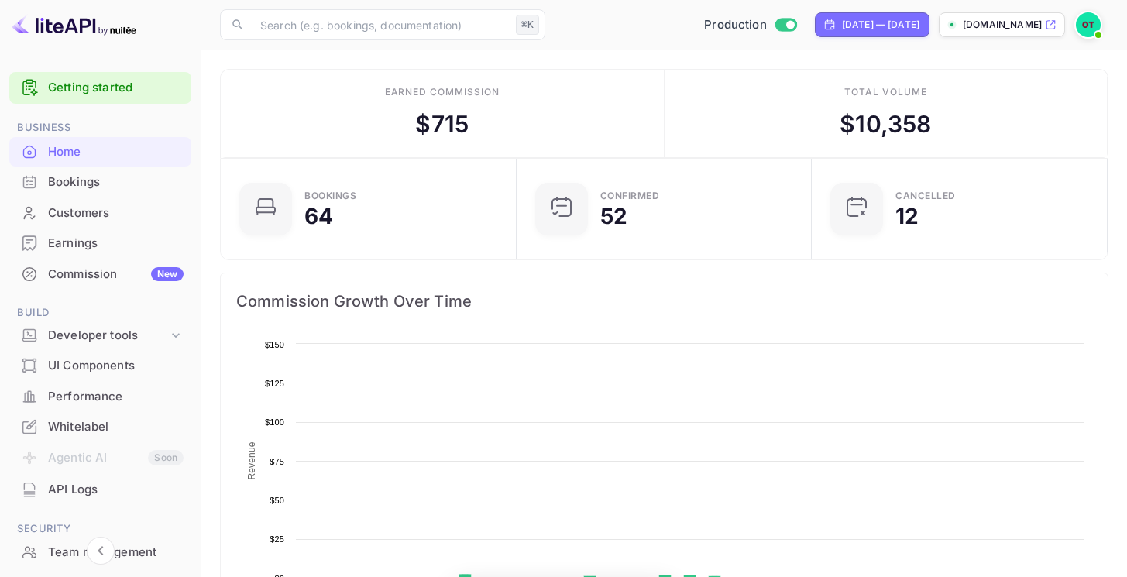
click at [80, 264] on div "Commission New" at bounding box center [100, 274] width 182 height 30
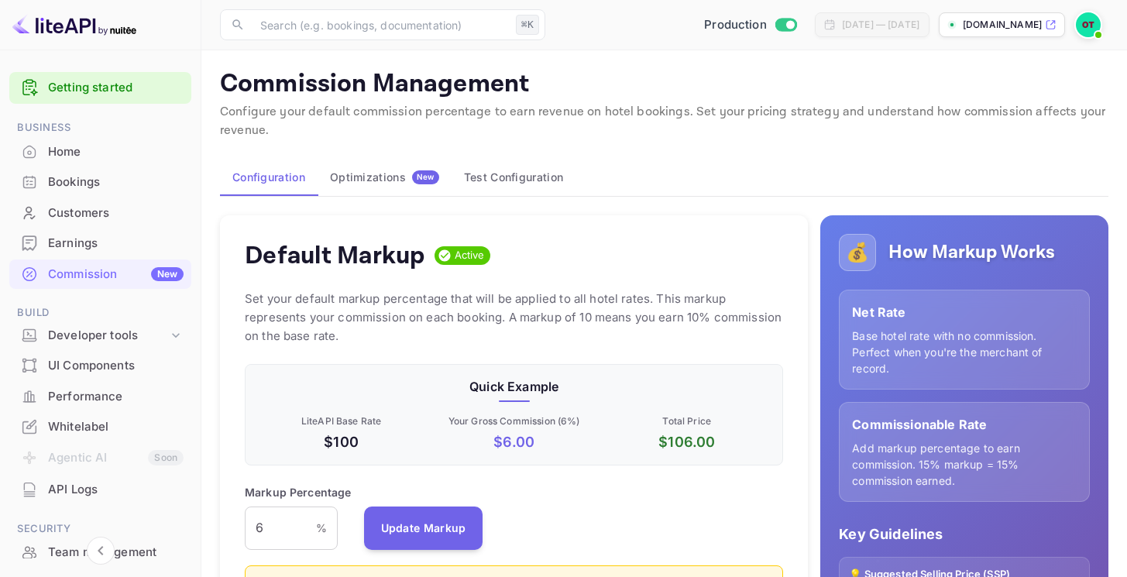
click at [76, 365] on div "UI Components" at bounding box center [116, 366] width 136 height 18
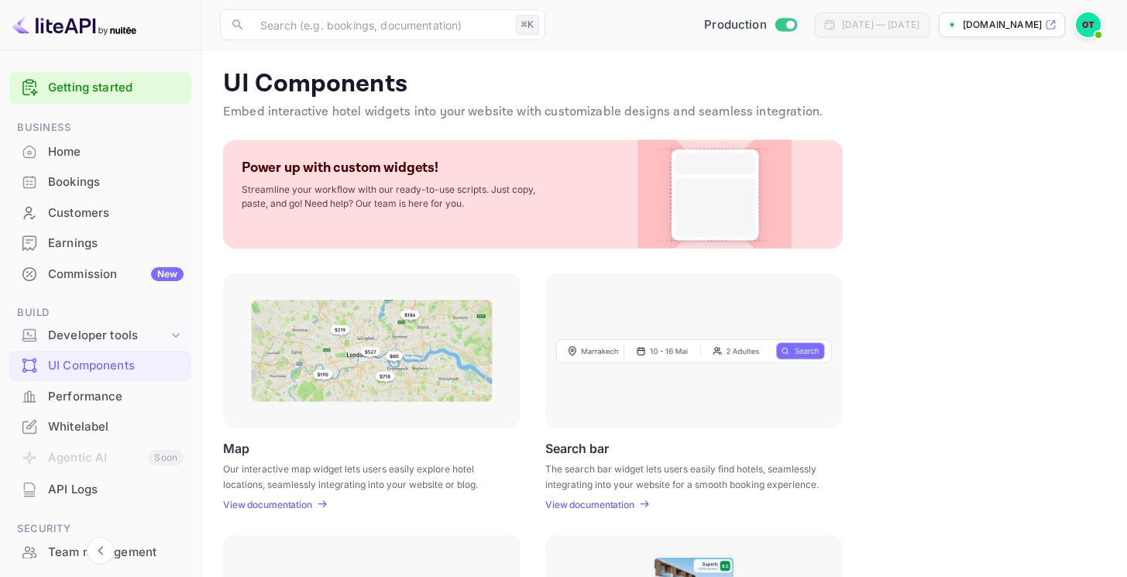
click at [98, 338] on div "Developer tools" at bounding box center [108, 336] width 120 height 18
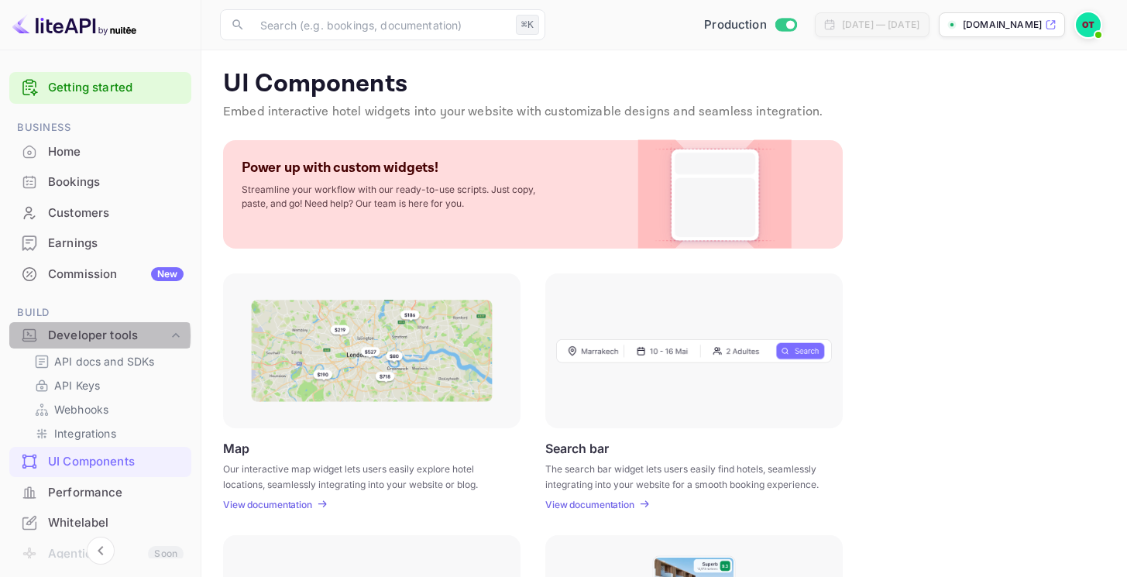
click at [98, 336] on div "Developer tools" at bounding box center [108, 336] width 120 height 18
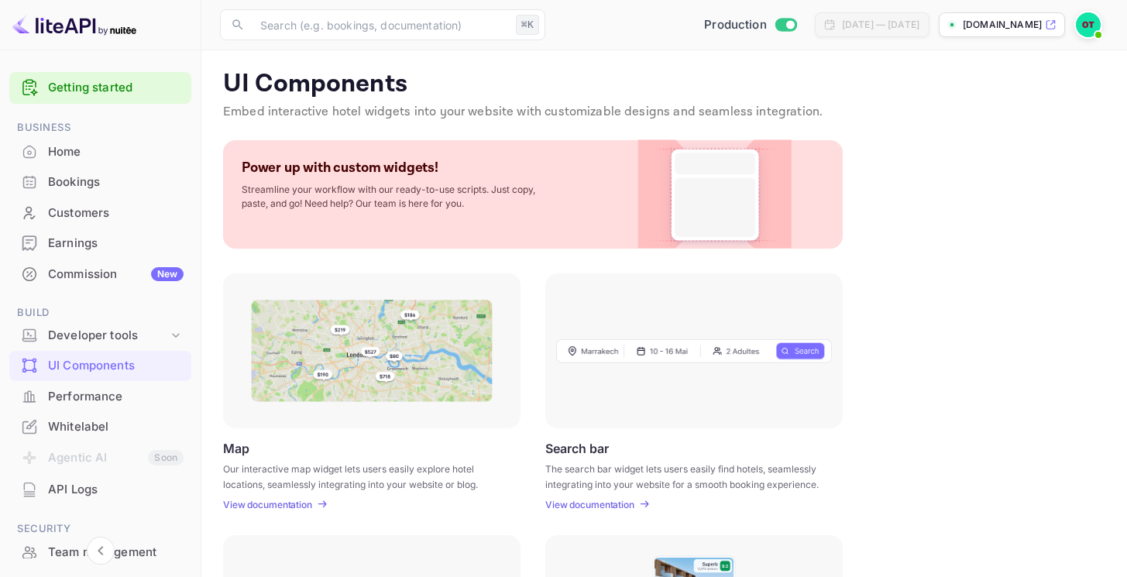
scroll to position [166, 0]
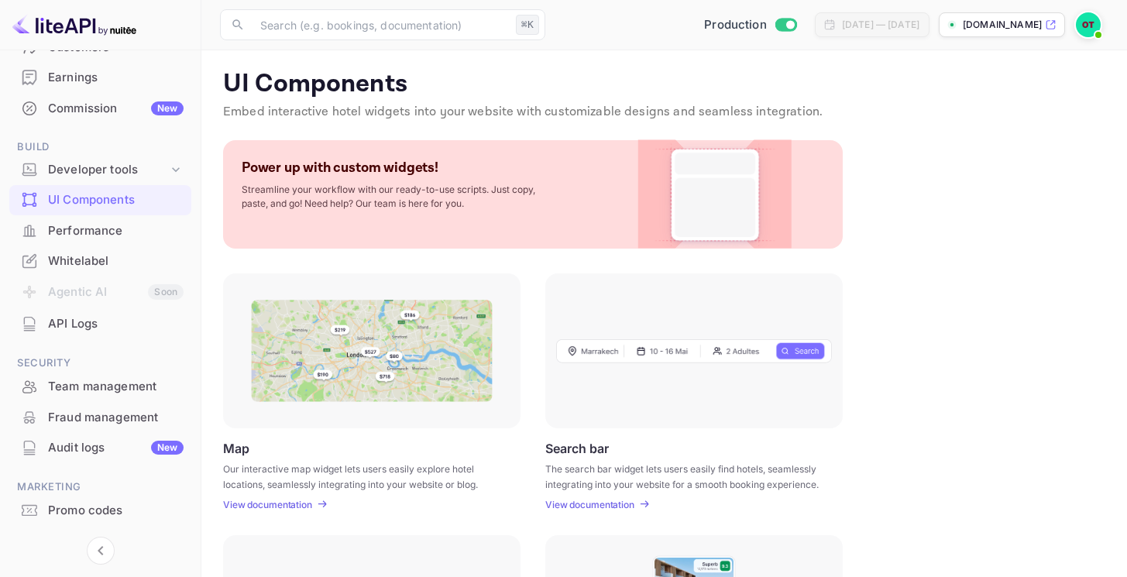
click at [101, 331] on div "API Logs" at bounding box center [116, 324] width 136 height 18
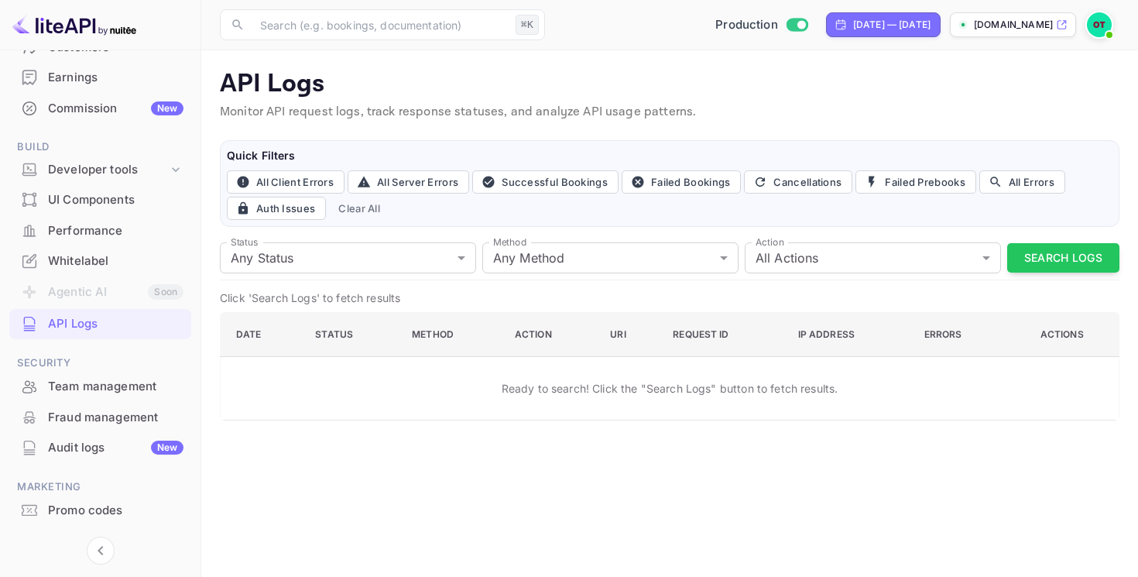
click at [77, 436] on div "Audit logs New" at bounding box center [100, 448] width 182 height 30
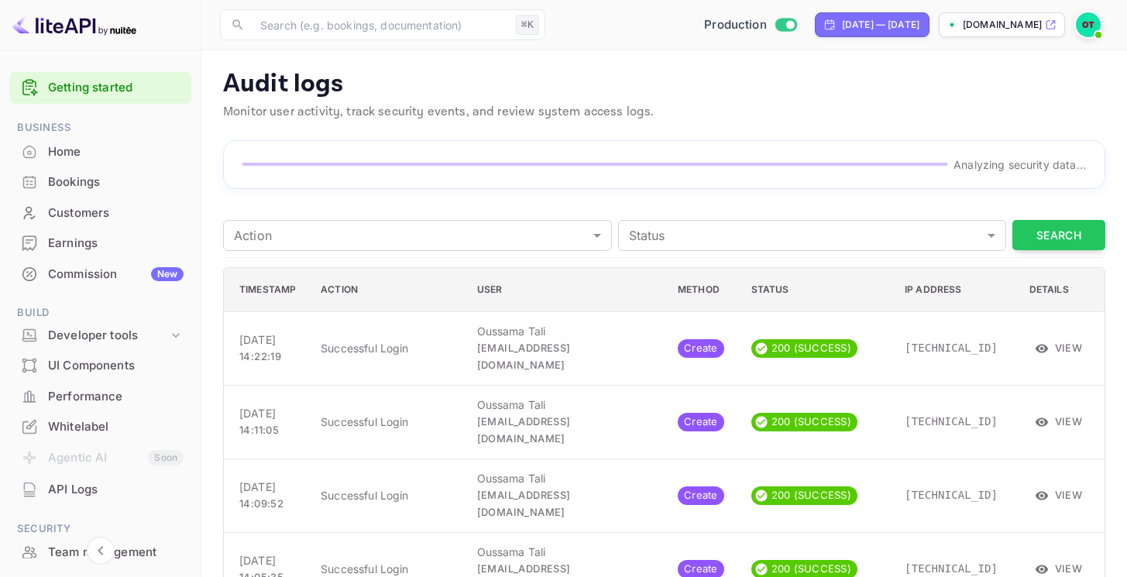
click at [576, 83] on p "Audit logs" at bounding box center [664, 84] width 882 height 31
